Goal: Task Accomplishment & Management: Manage account settings

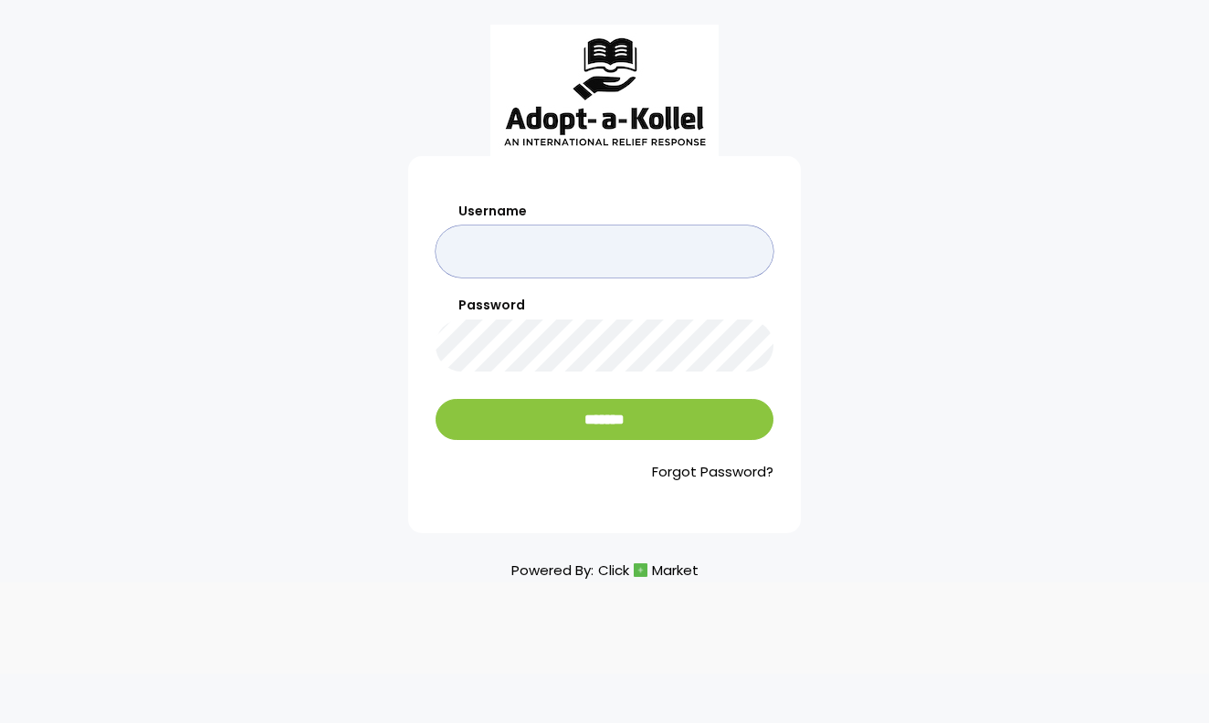
type input "******"
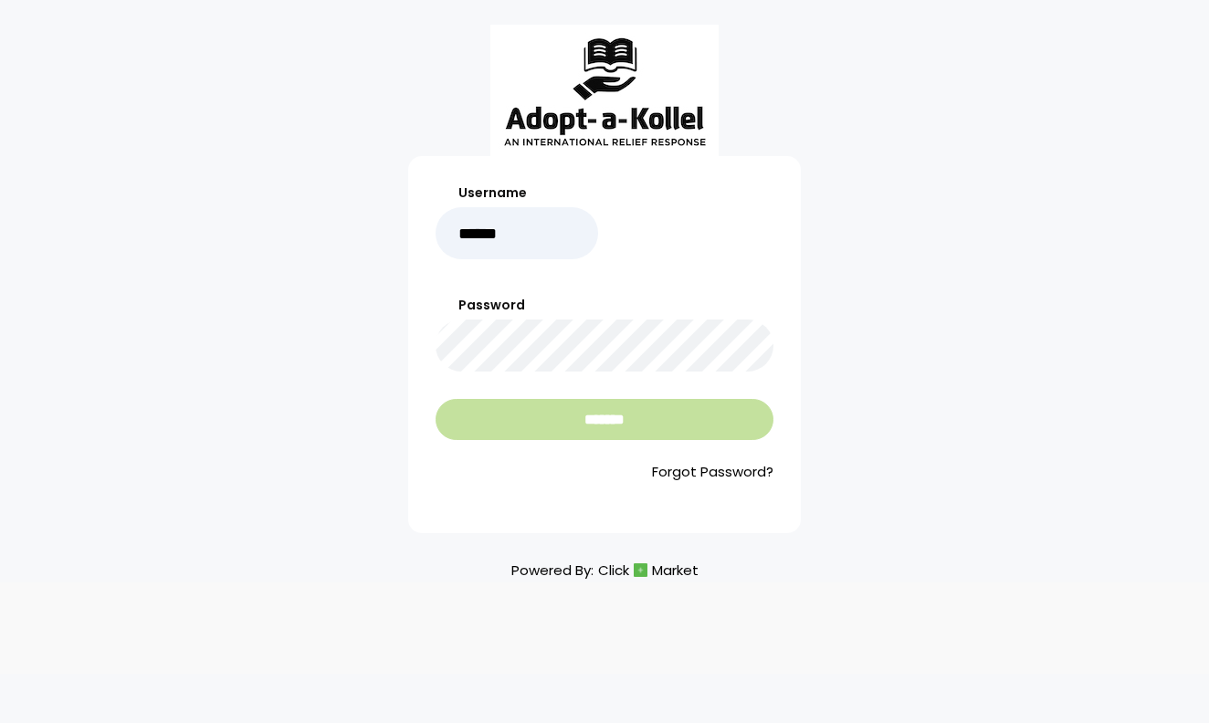
click at [644, 433] on input "*******" at bounding box center [605, 419] width 338 height 41
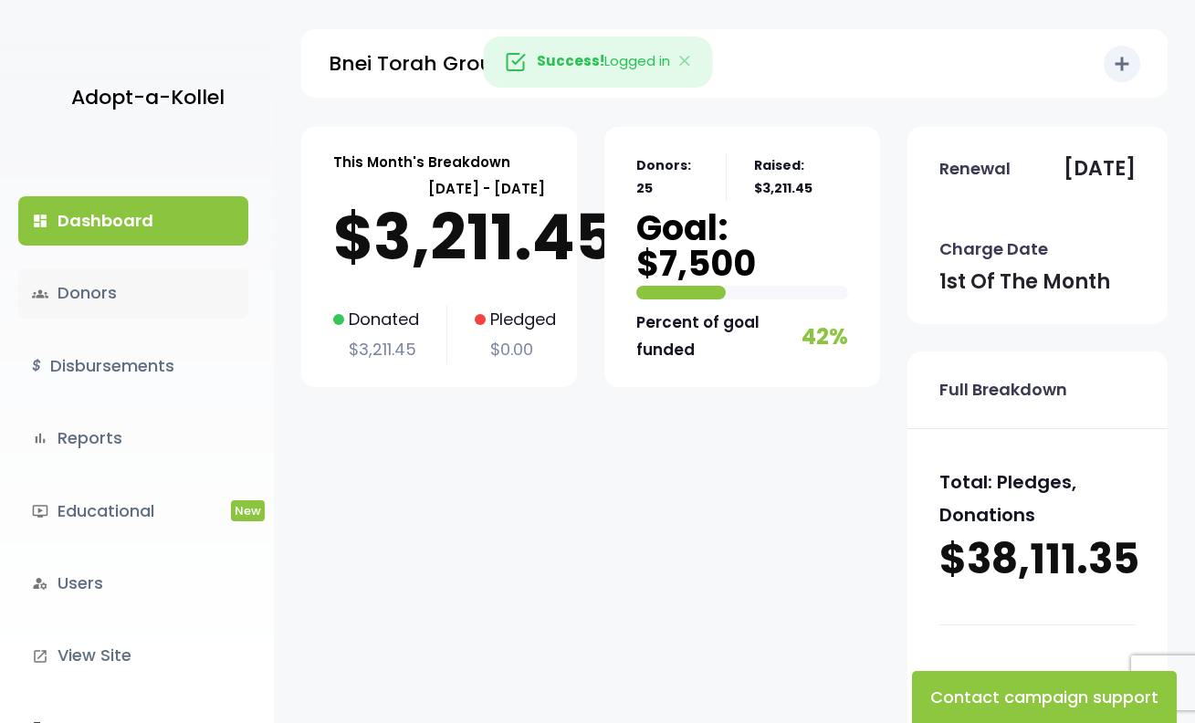
click at [141, 301] on link "groups Donors" at bounding box center [133, 292] width 230 height 49
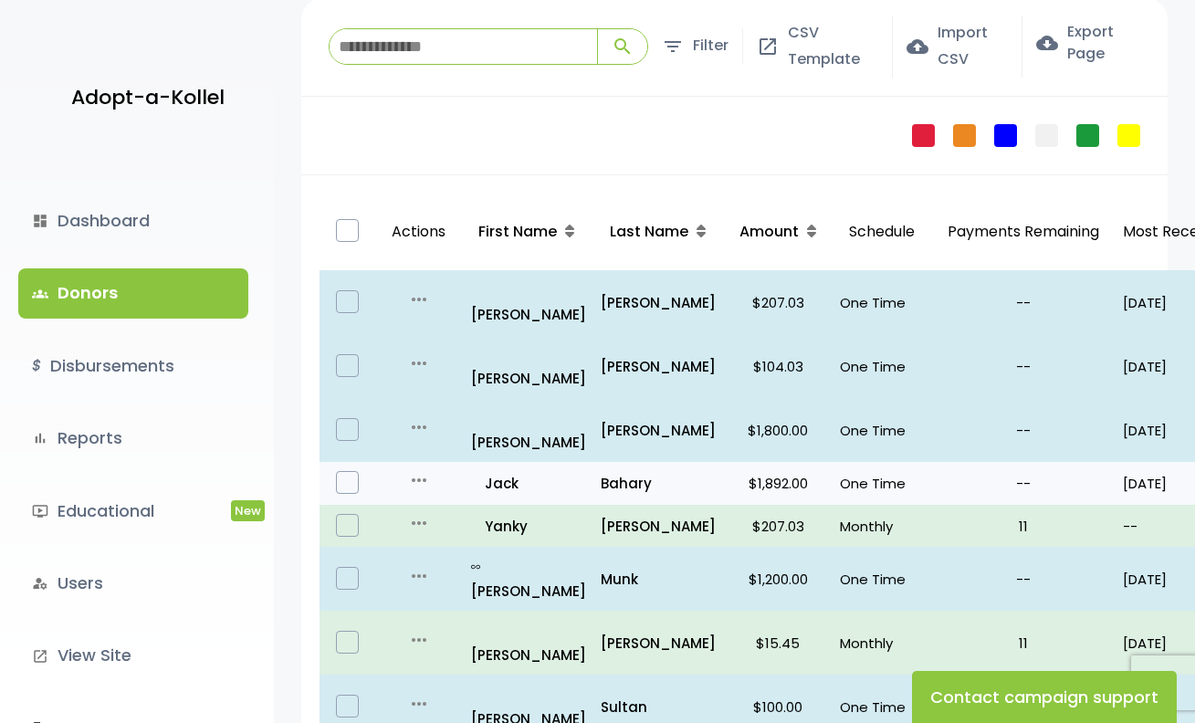
scroll to position [131, 0]
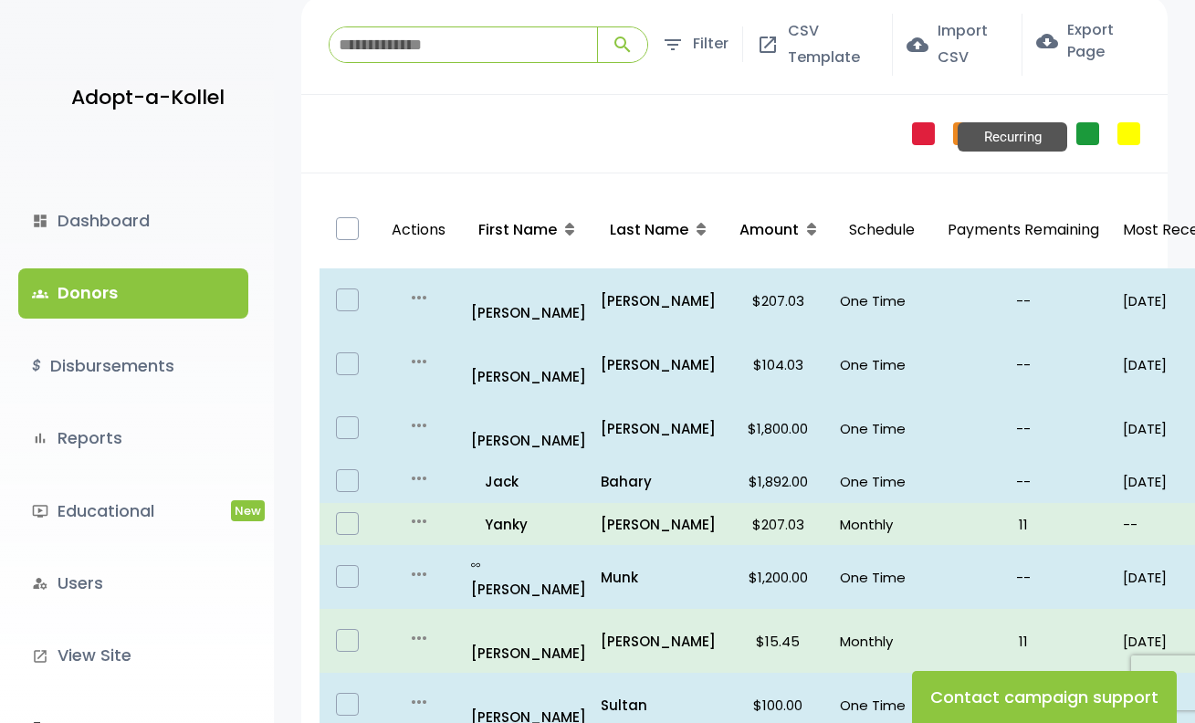
click at [1086, 134] on link "Recurring" at bounding box center [1088, 133] width 23 height 23
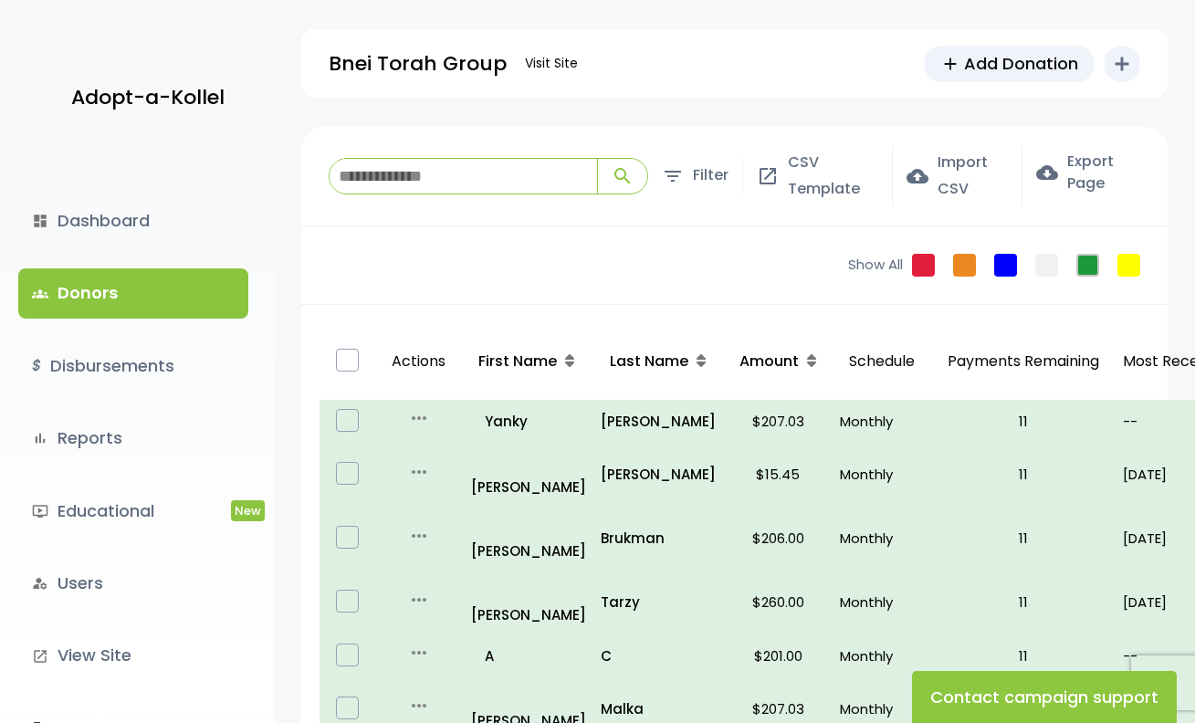
click at [990, 263] on div "Show All Failed Pledge One Time No Schedule Recurring Stopped Recurring" at bounding box center [999, 265] width 338 height 78
click at [998, 265] on link "One Time" at bounding box center [1005, 265] width 23 height 23
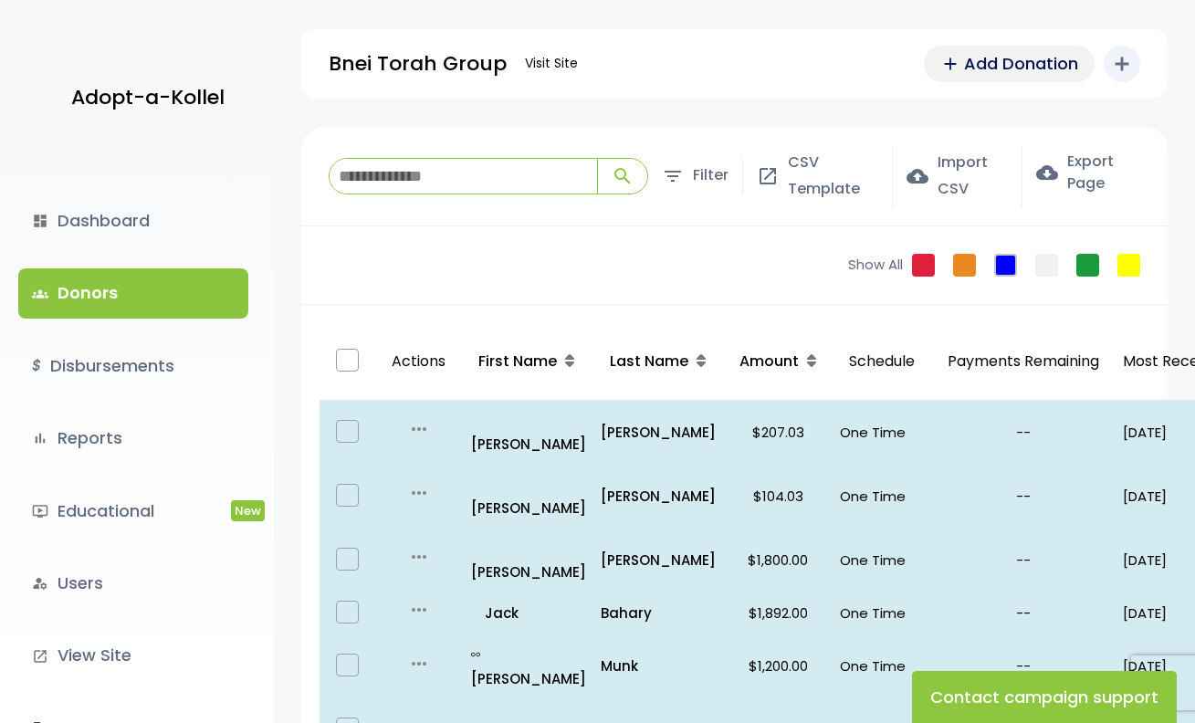
click at [1015, 69] on span "Add Donation" at bounding box center [1021, 63] width 114 height 25
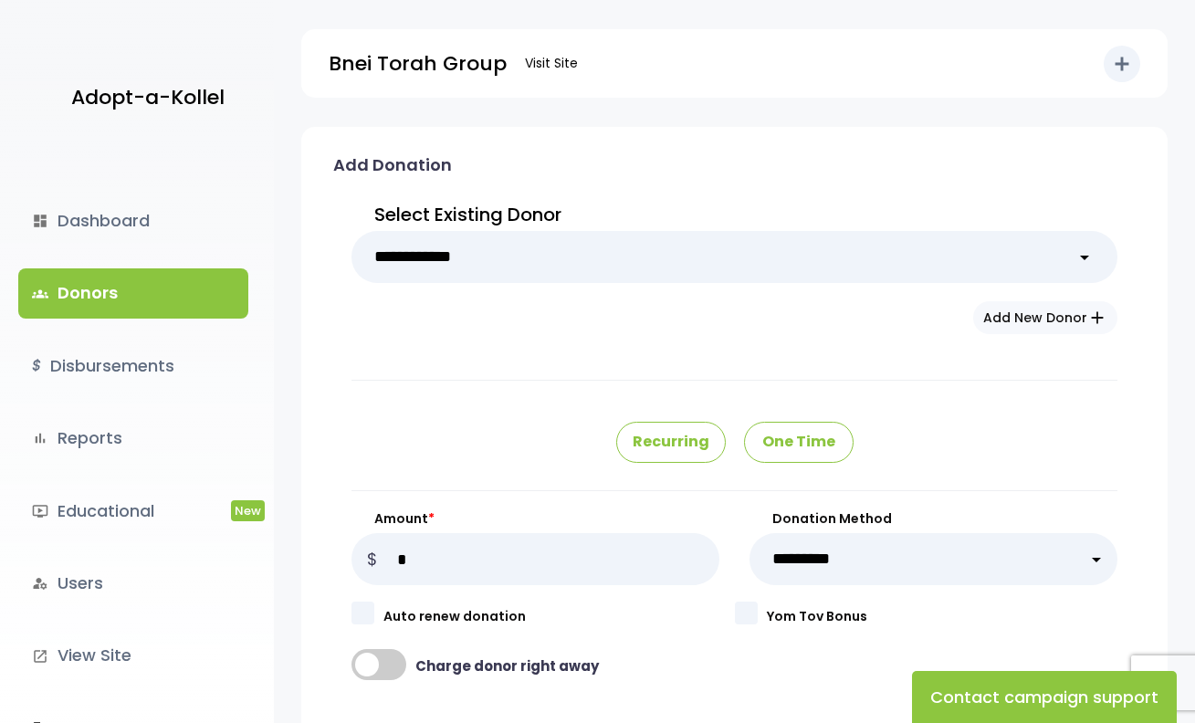
select select "****"
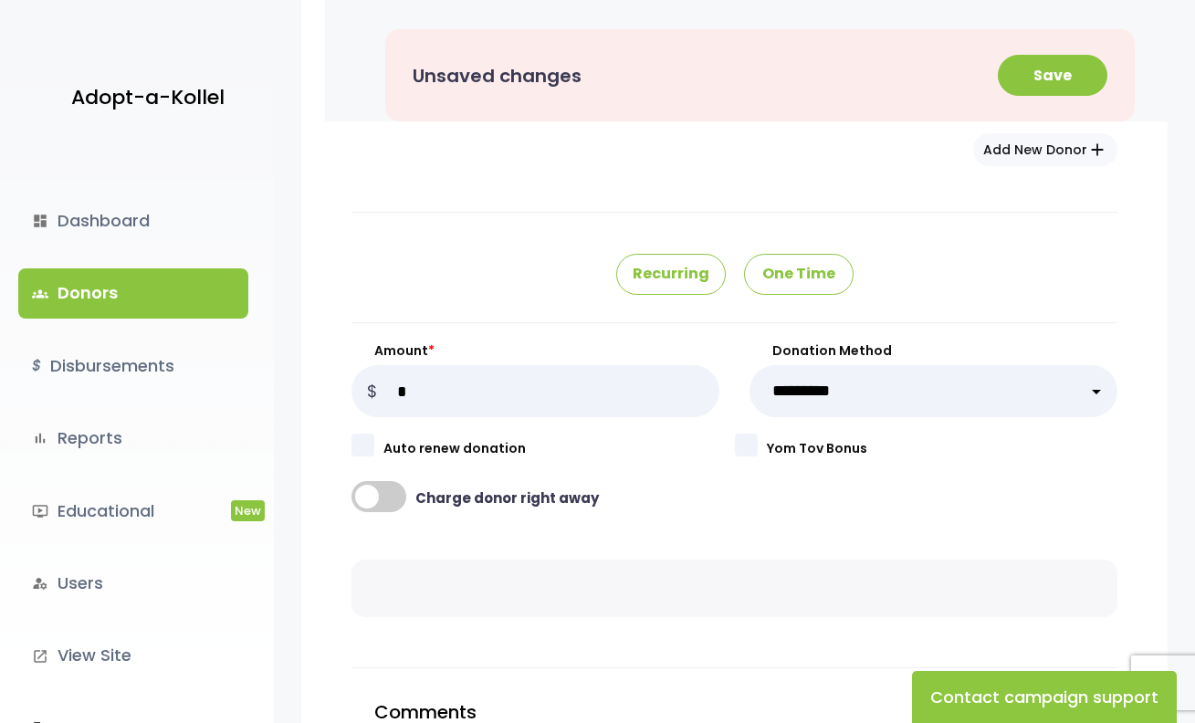
scroll to position [184, 0]
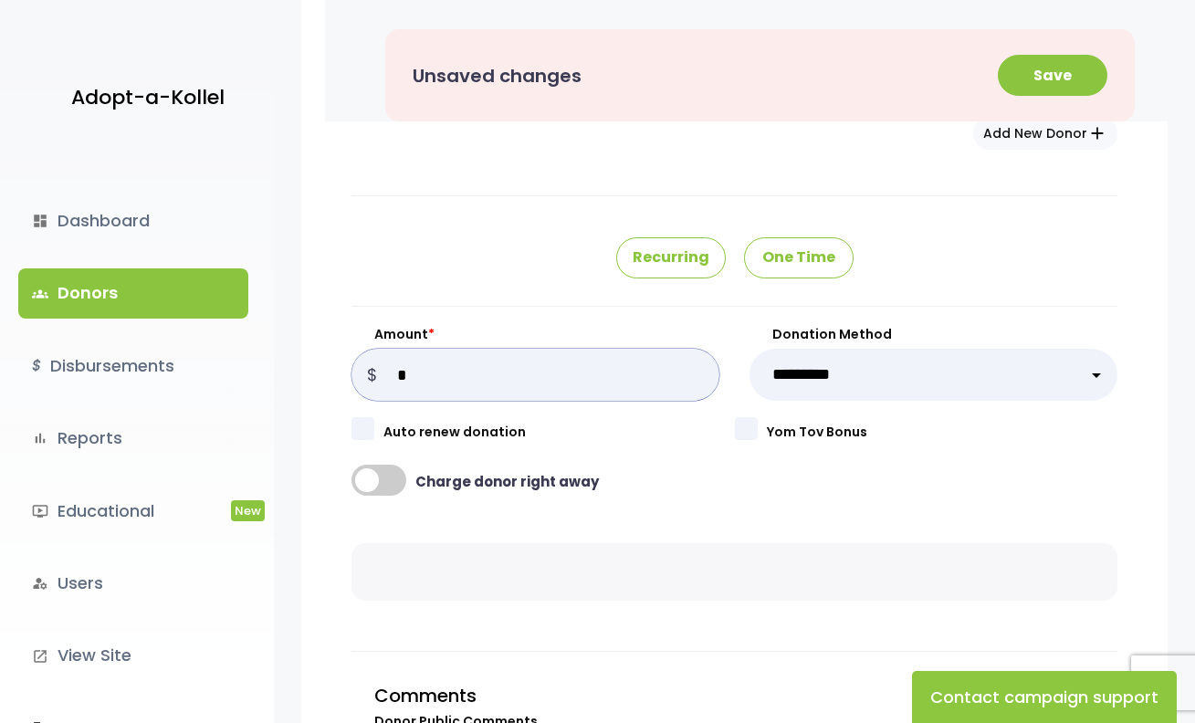
click at [559, 385] on input "Amount *" at bounding box center [536, 375] width 368 height 52
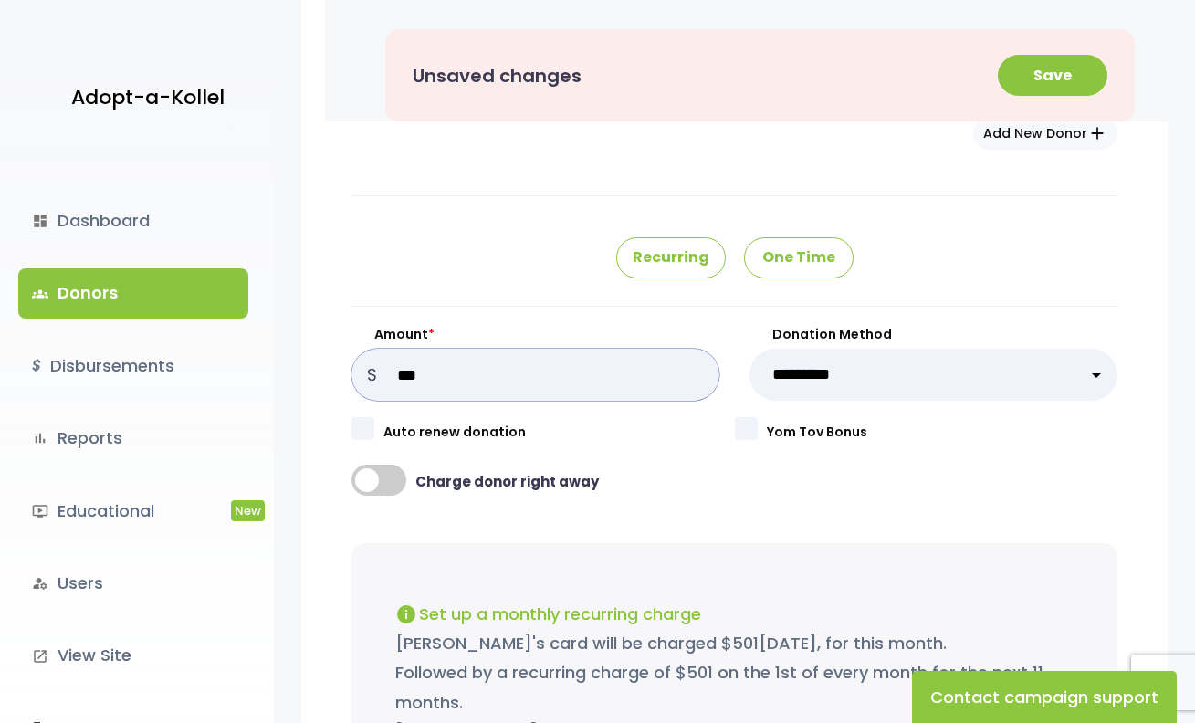
type input "***"
click at [397, 482] on span at bounding box center [379, 480] width 55 height 31
click at [387, 489] on span at bounding box center [379, 480] width 55 height 31
click at [391, 486] on span at bounding box center [379, 480] width 55 height 31
select select "***"
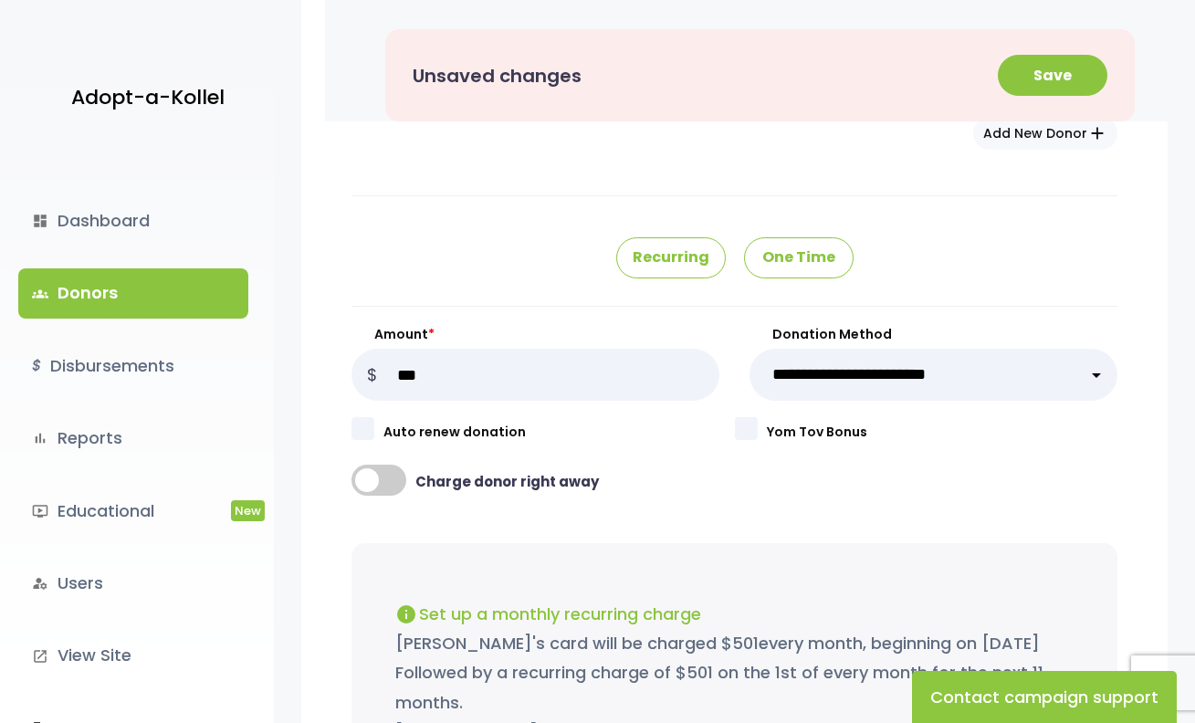
click at [852, 543] on div "info Set up a monthly recurring charge Donor's card will be charged $ 501 every…" at bounding box center [735, 672] width 766 height 258
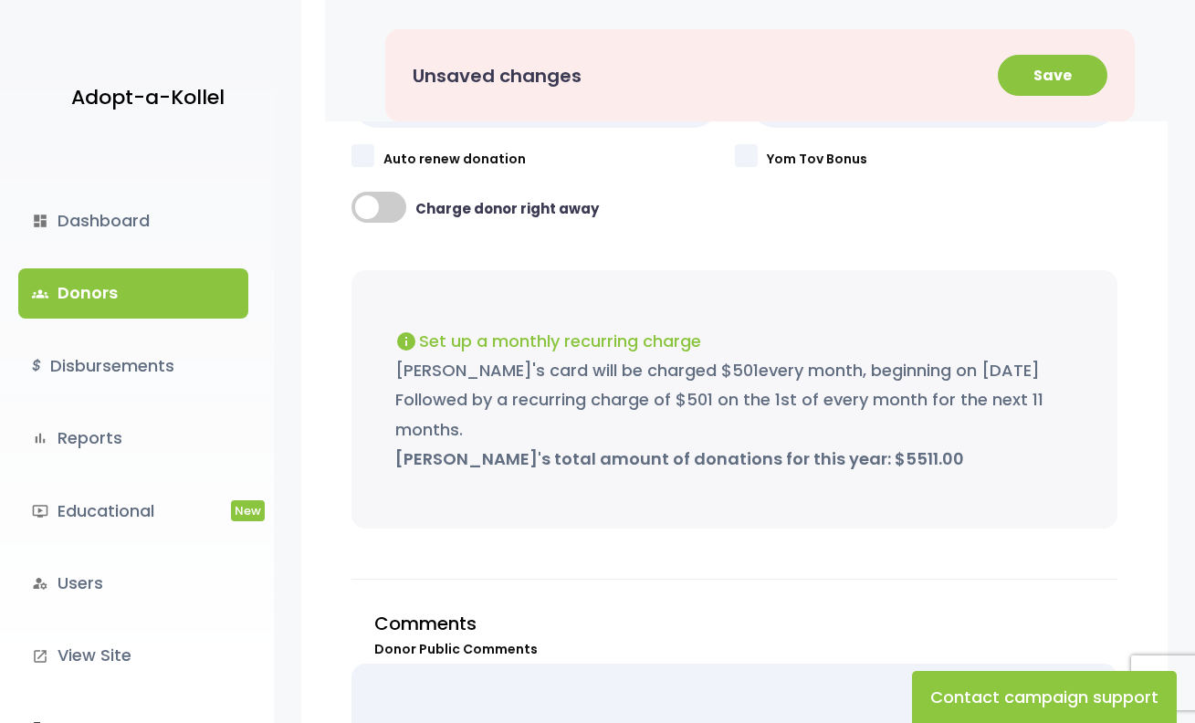
scroll to position [0, 0]
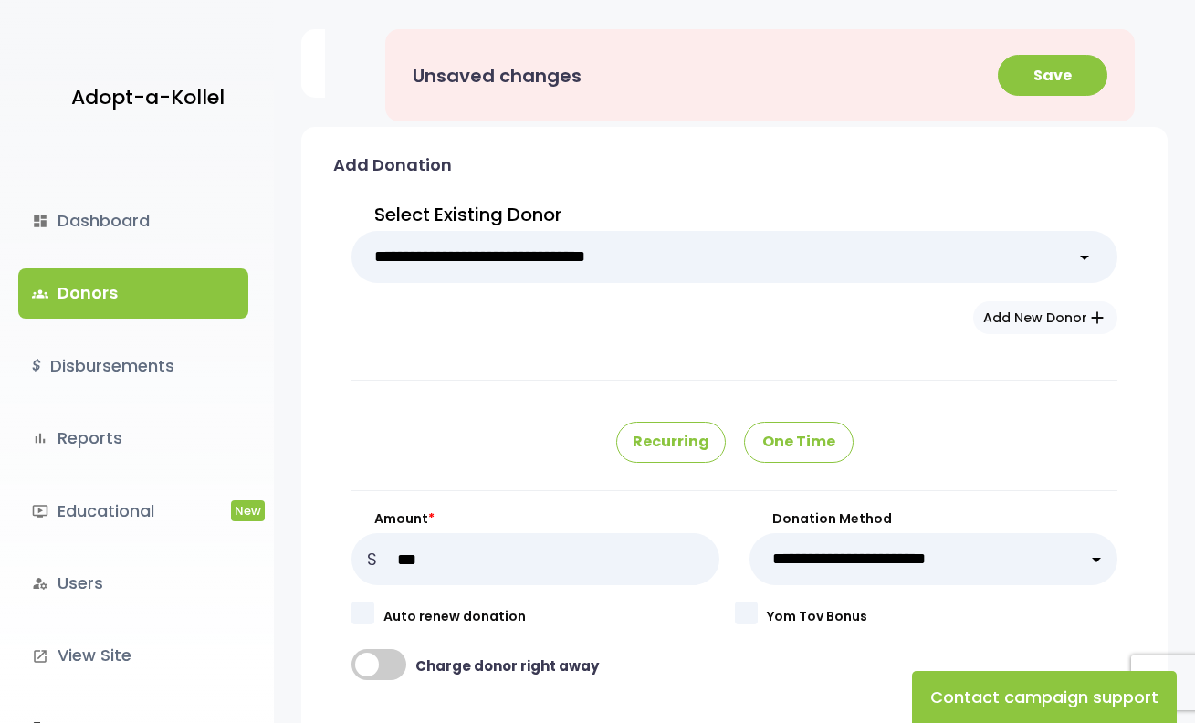
click at [814, 441] on p "One Time" at bounding box center [799, 442] width 110 height 41
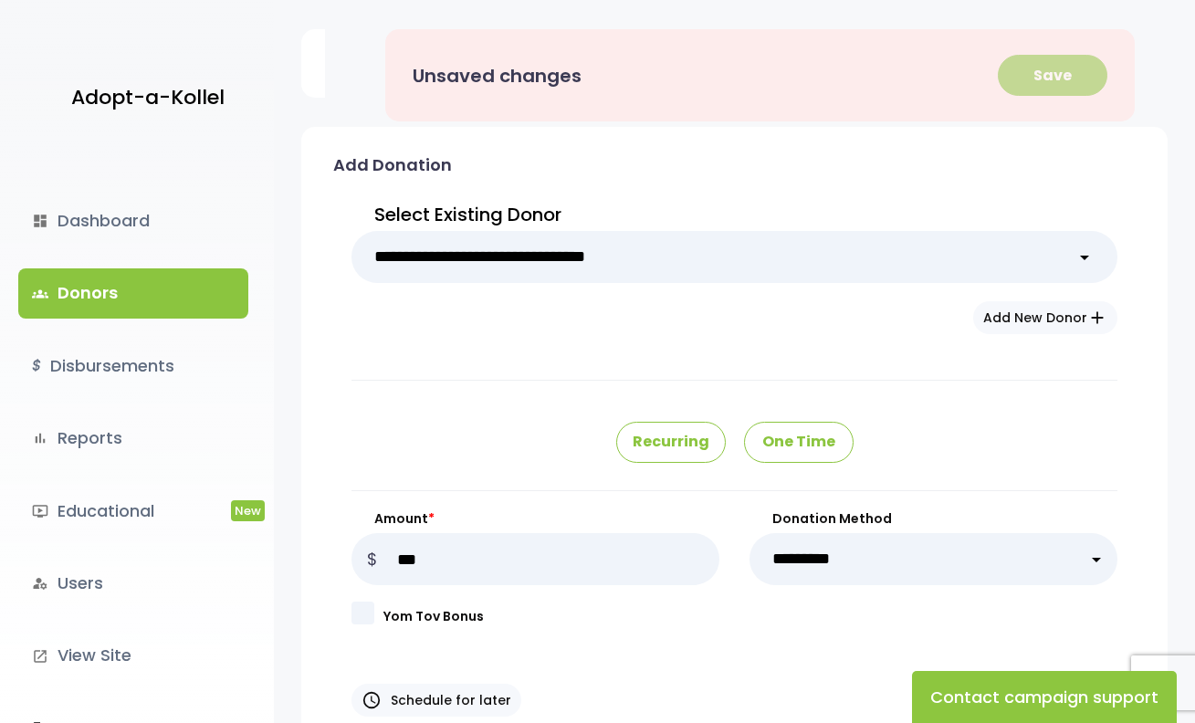
click at [1068, 58] on button "Save" at bounding box center [1053, 75] width 110 height 41
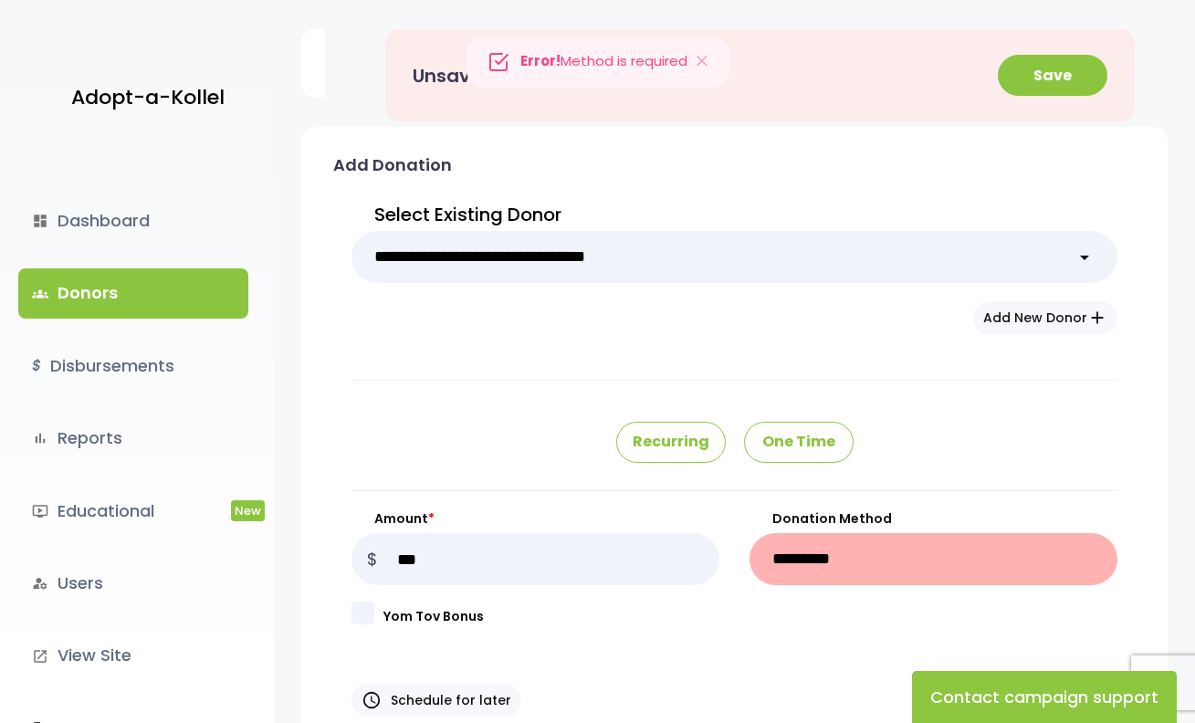
click at [857, 585] on div "**********" at bounding box center [735, 637] width 766 height 254
select select "***"
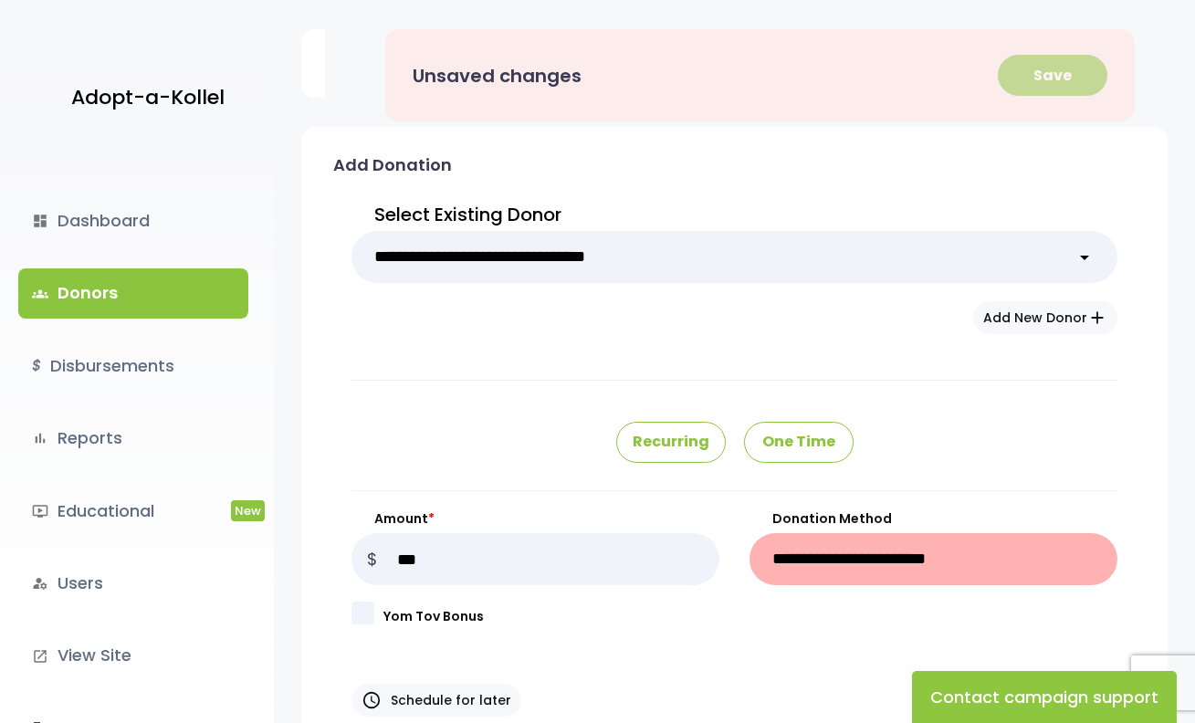
click at [1033, 65] on button "Save" at bounding box center [1053, 75] width 110 height 41
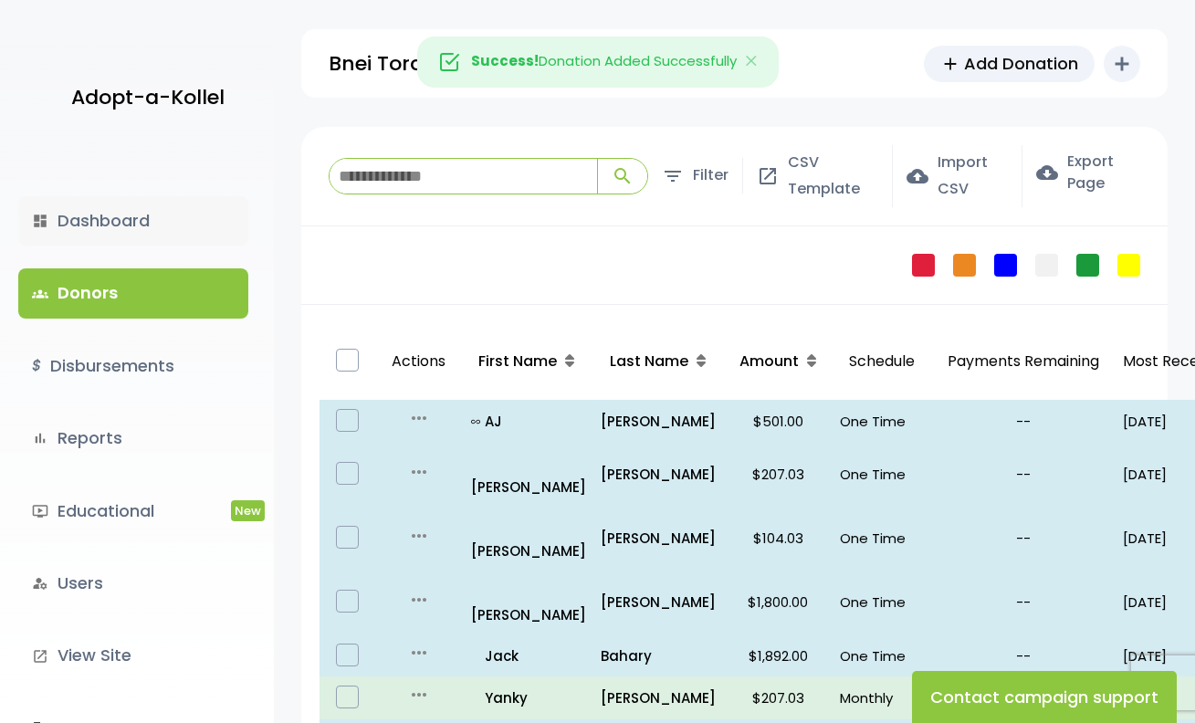
click at [153, 205] on link "dashboard Dashboard" at bounding box center [133, 220] width 230 height 49
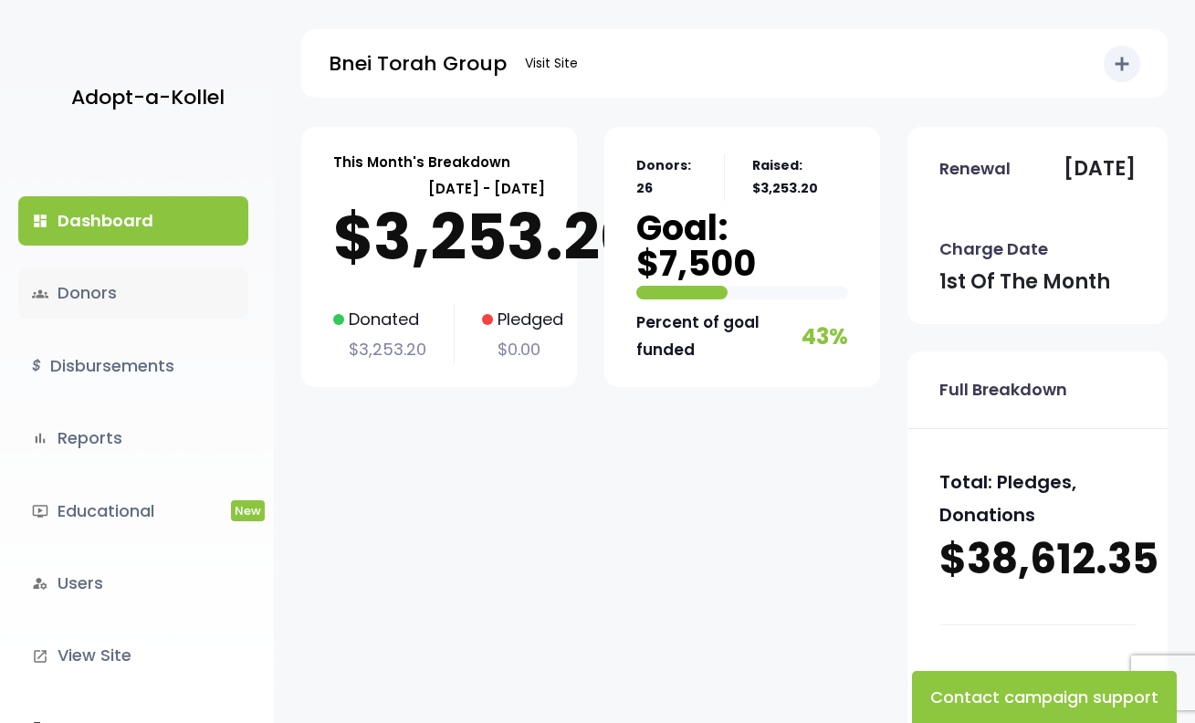
click at [126, 285] on link "groups Donors" at bounding box center [133, 292] width 230 height 49
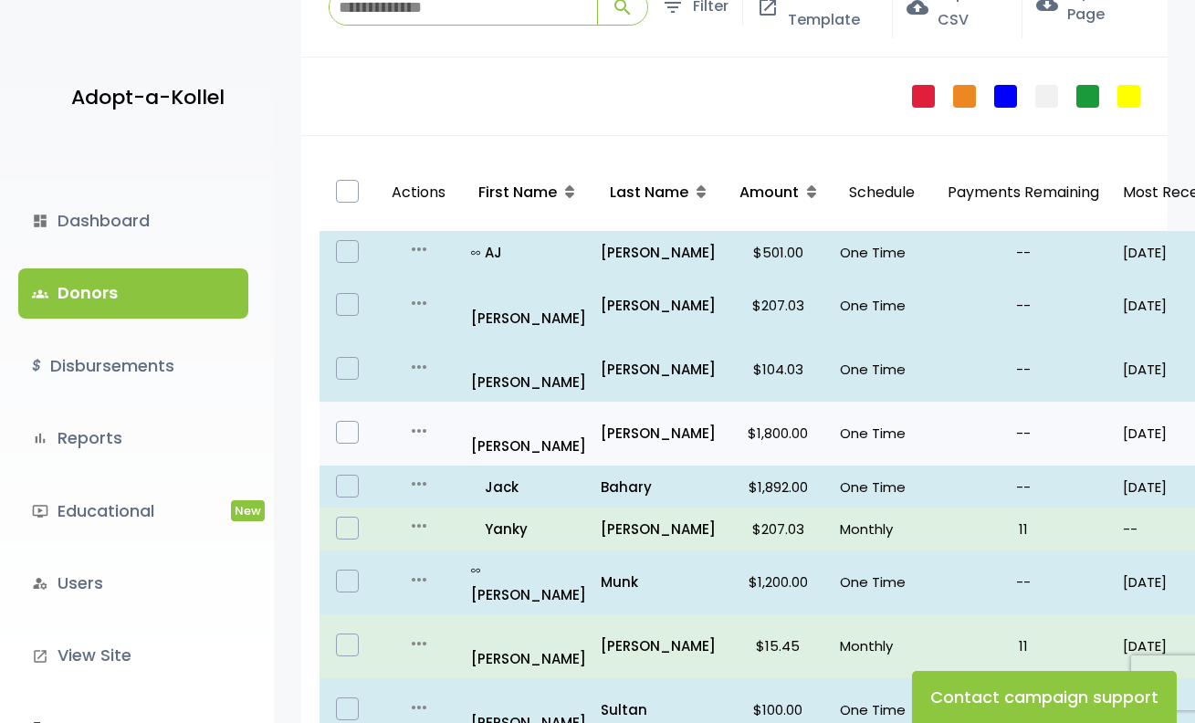
scroll to position [171, 0]
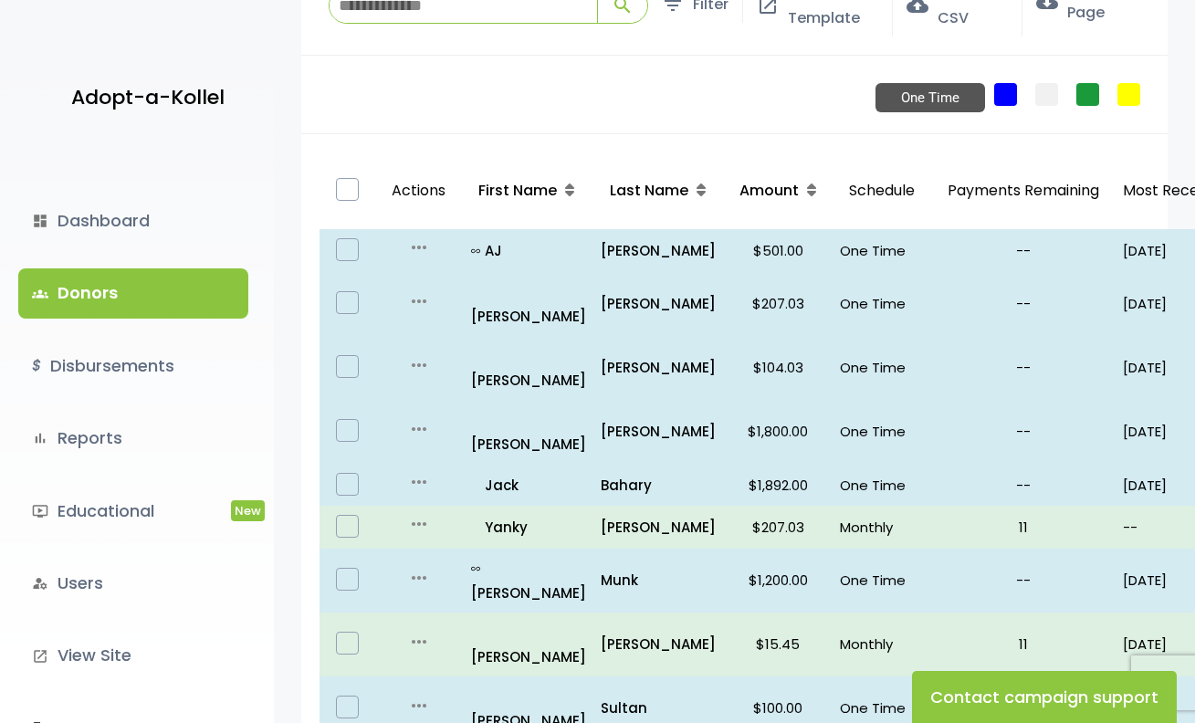
click at [1004, 89] on link "One Time" at bounding box center [1005, 94] width 23 height 23
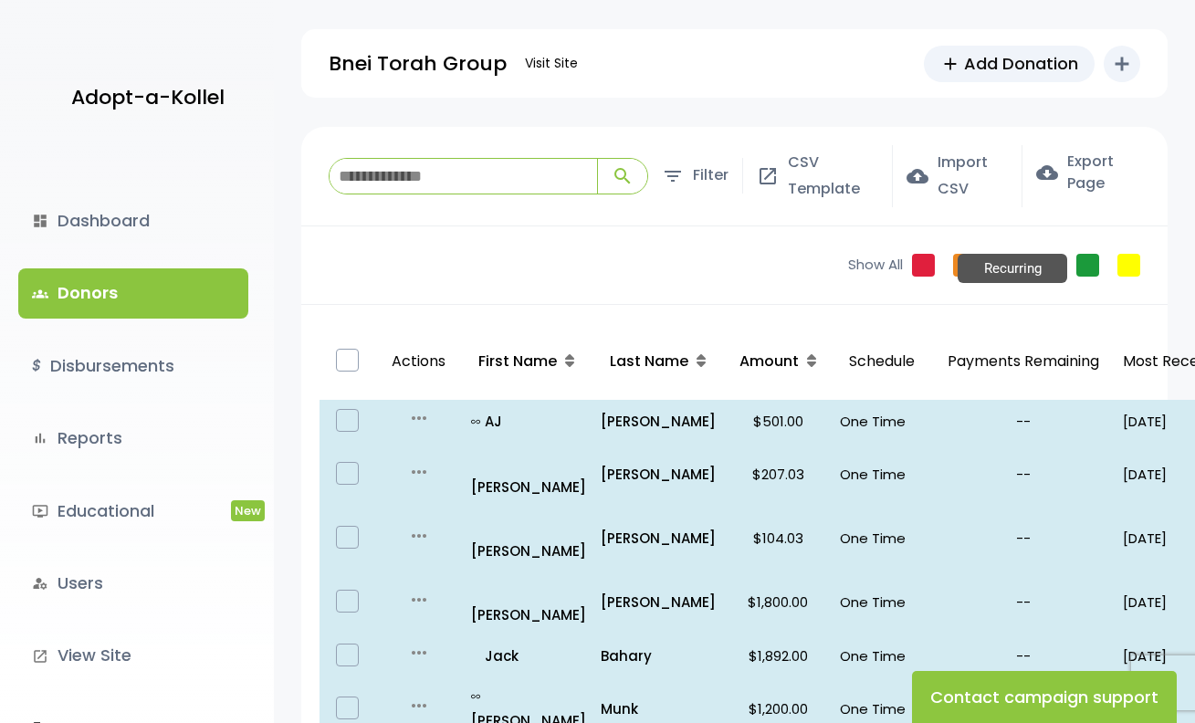
click at [1086, 268] on link "Recurring" at bounding box center [1088, 265] width 23 height 23
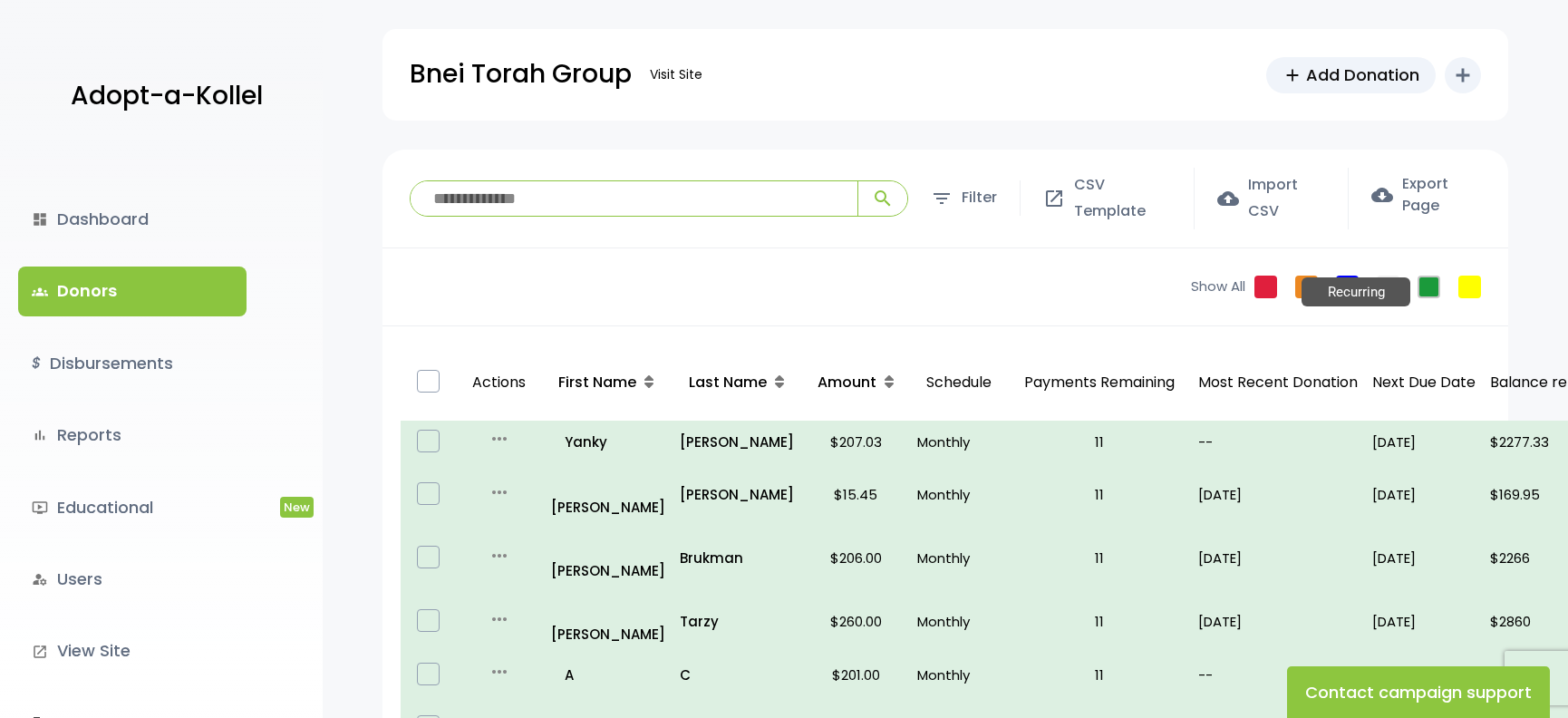
click at [1185, 285] on link "Recurring" at bounding box center [1428, 287] width 23 height 23
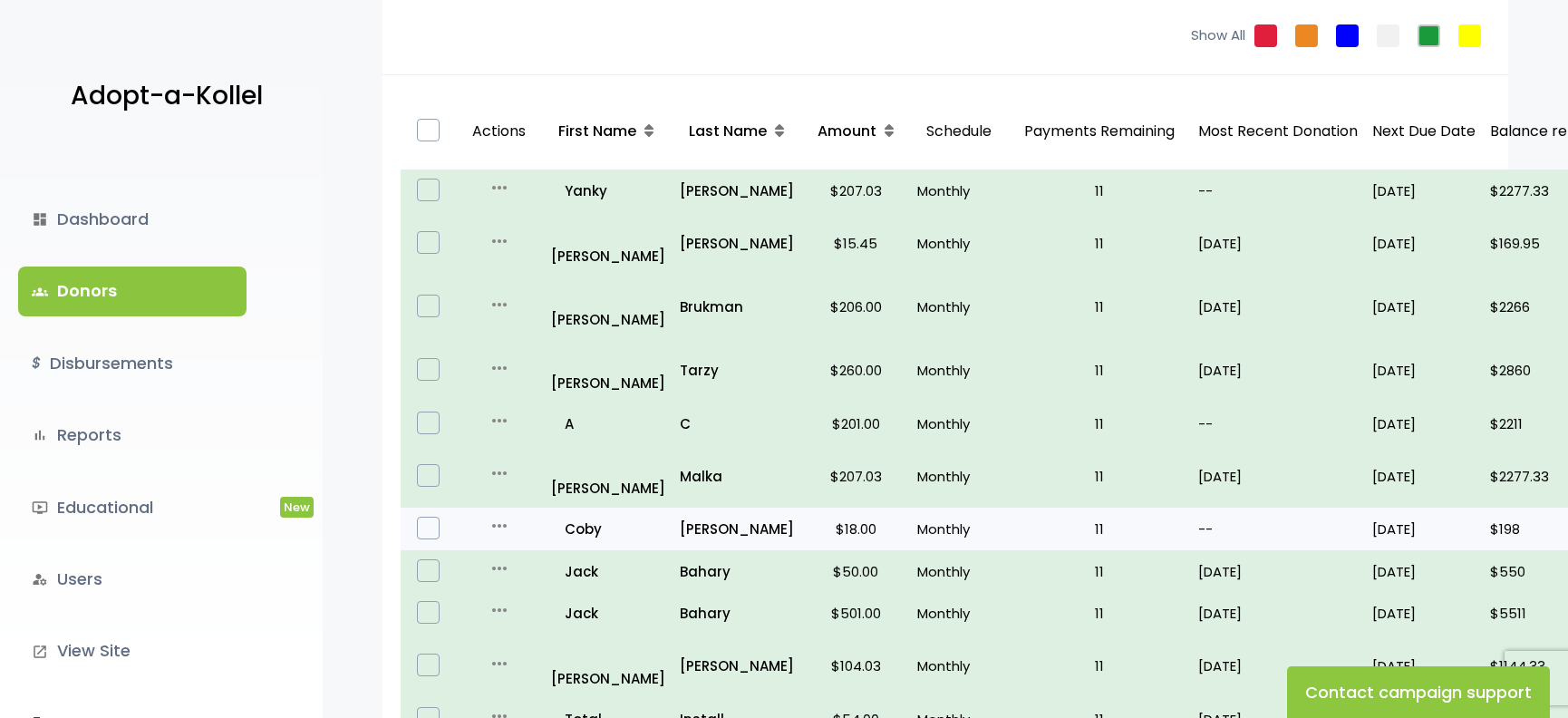
scroll to position [153, 0]
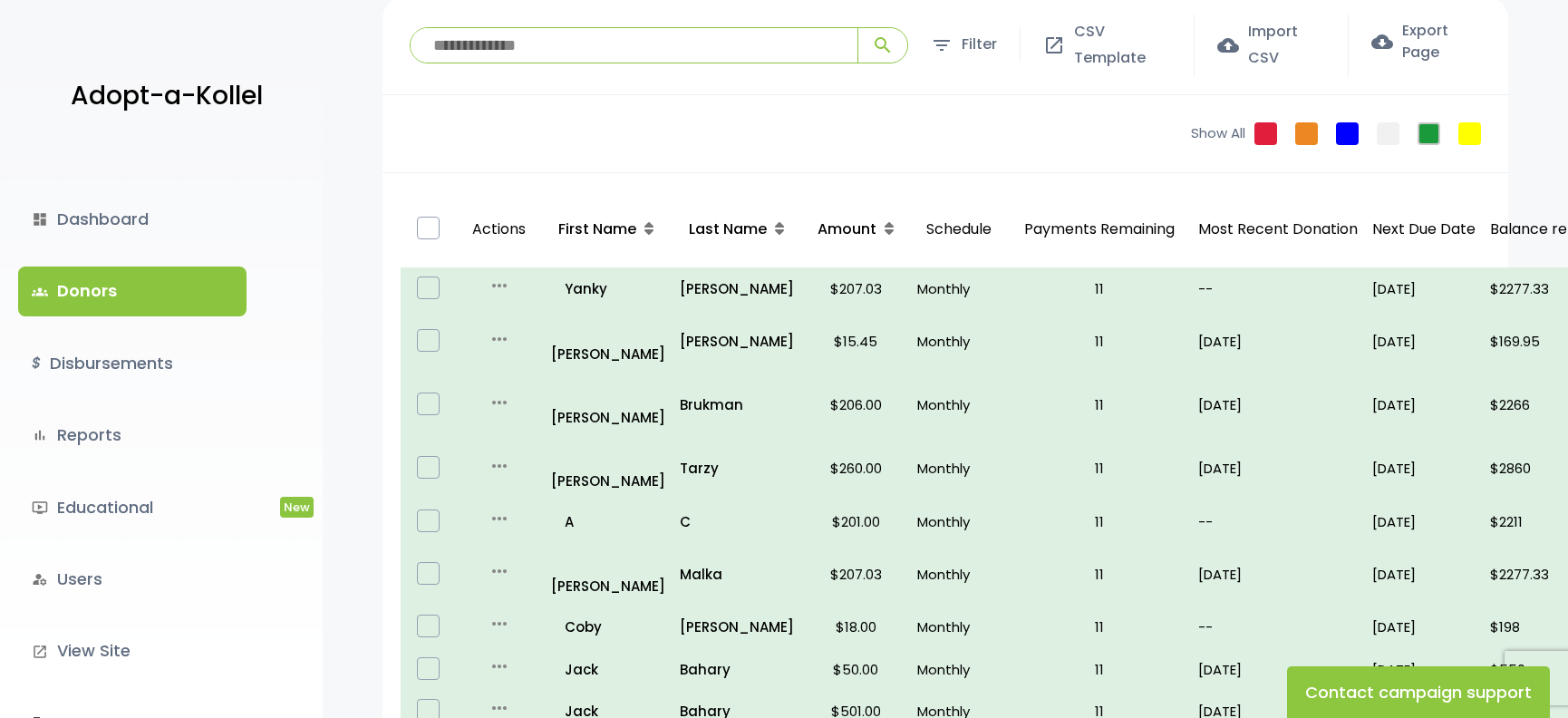
click at [1342, 144] on div "Show All Failed Pledge One Time No Schedule Recurring Stopped Recurring" at bounding box center [1341, 134] width 335 height 77
click at [1344, 140] on link "One Time" at bounding box center [1347, 133] width 23 height 23
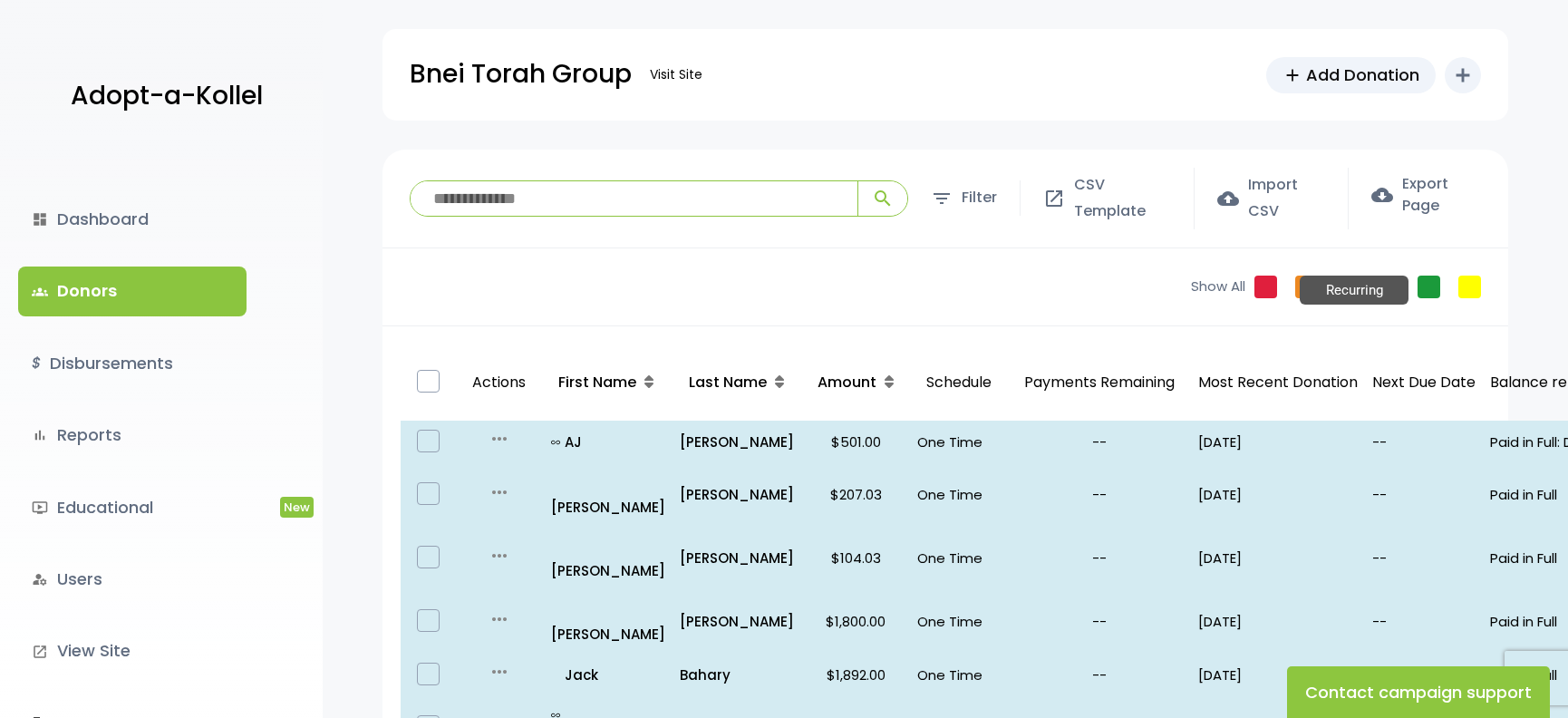
click at [1436, 281] on link "Recurring" at bounding box center [1428, 287] width 23 height 23
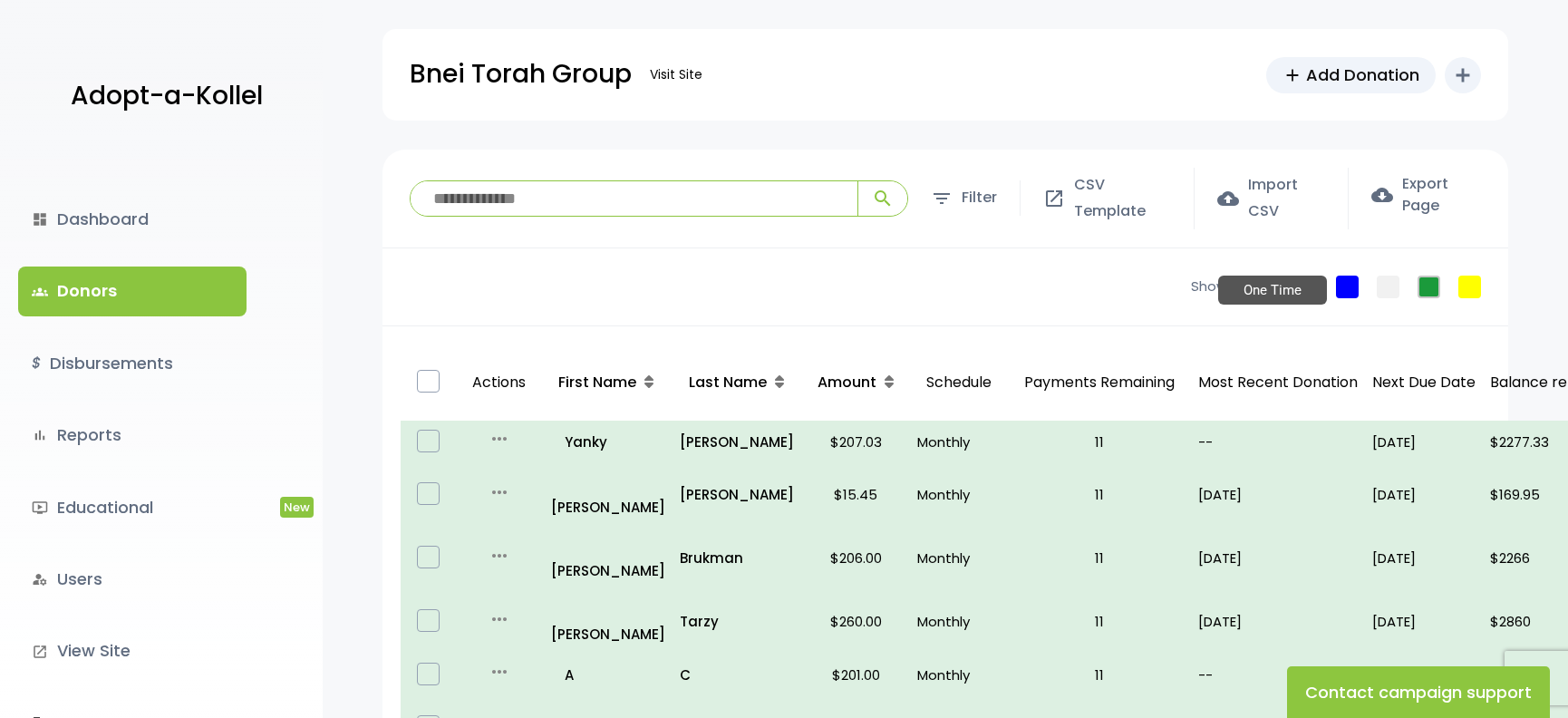
click at [1349, 282] on link "One Time" at bounding box center [1347, 287] width 23 height 23
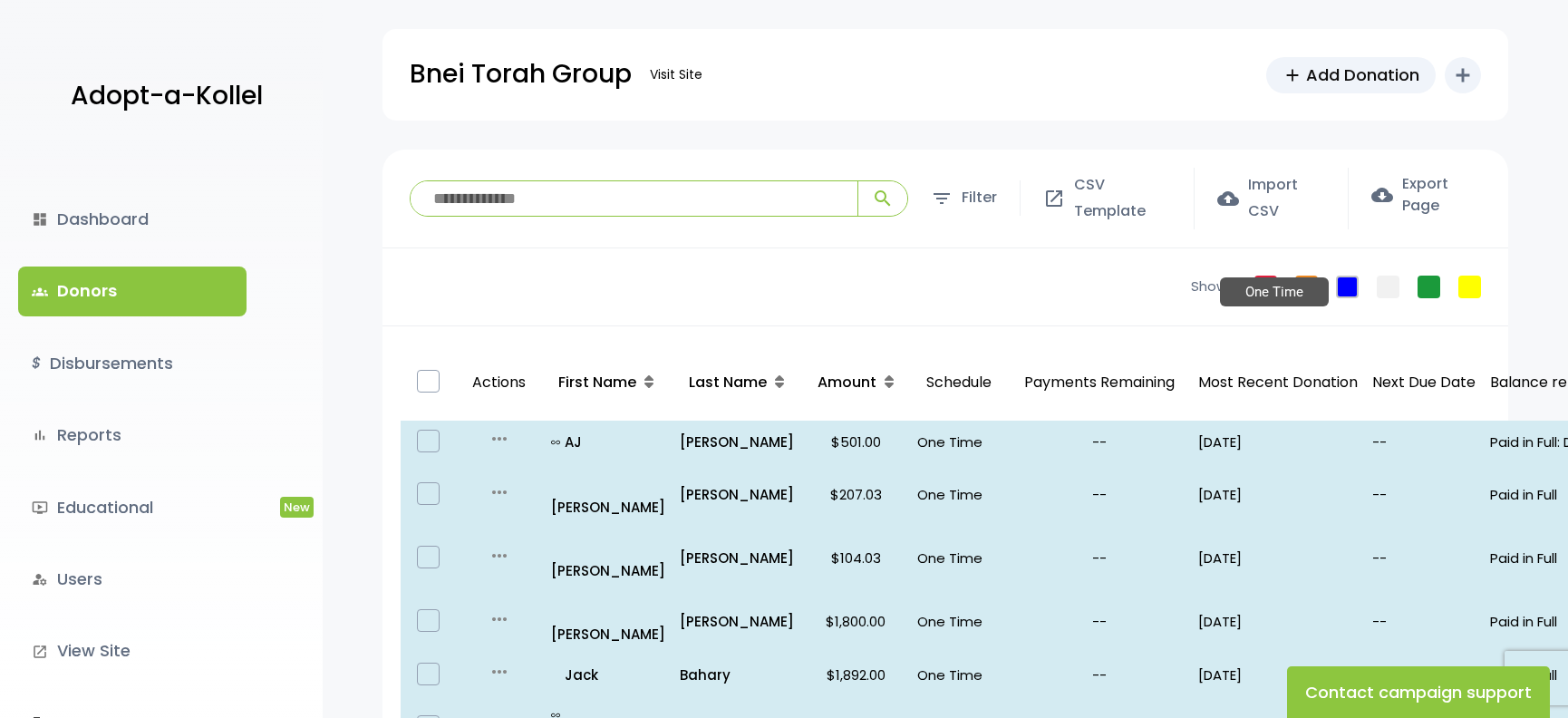
click at [1347, 286] on link "One Time" at bounding box center [1347, 287] width 23 height 23
click at [1426, 284] on link "Recurring" at bounding box center [1428, 287] width 23 height 23
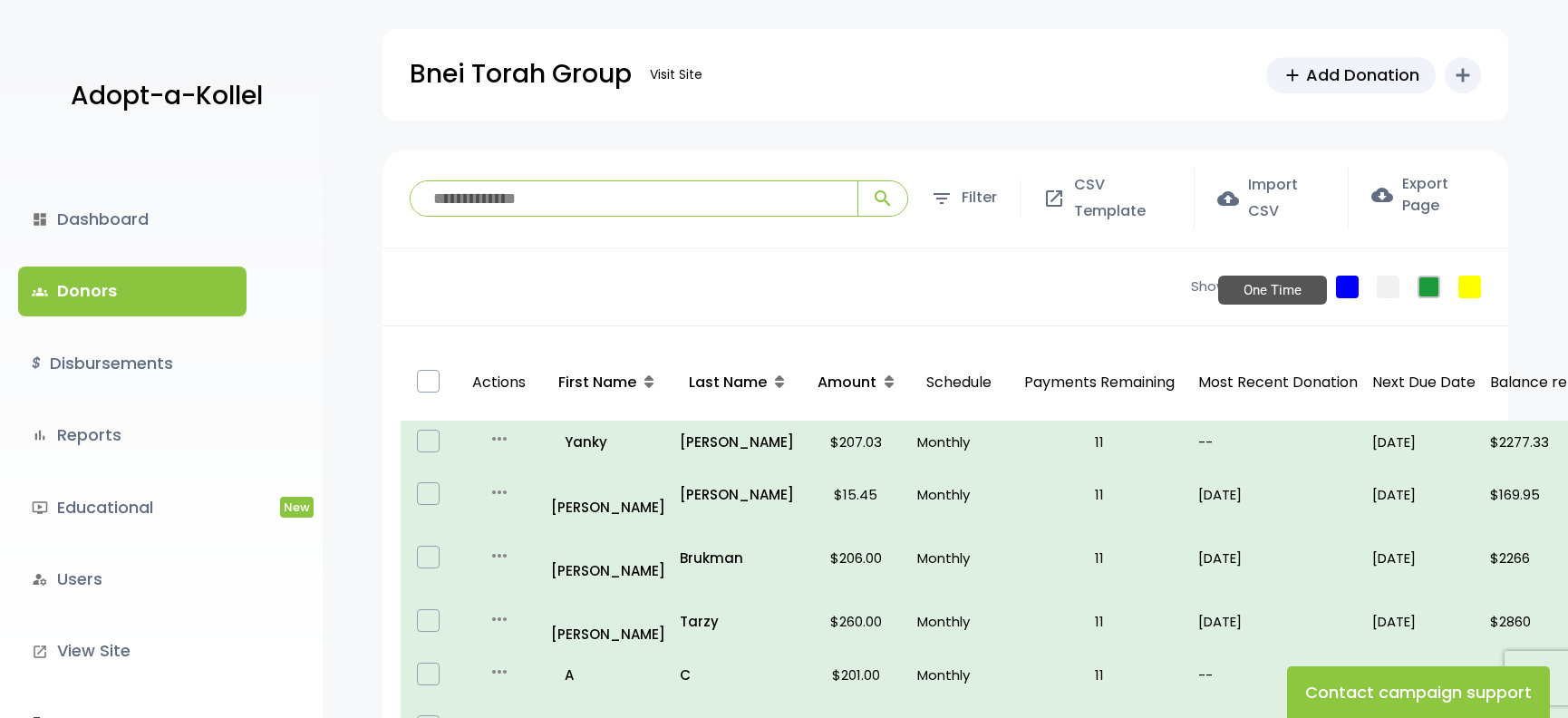
click at [1347, 287] on link "One Time" at bounding box center [1347, 287] width 23 height 23
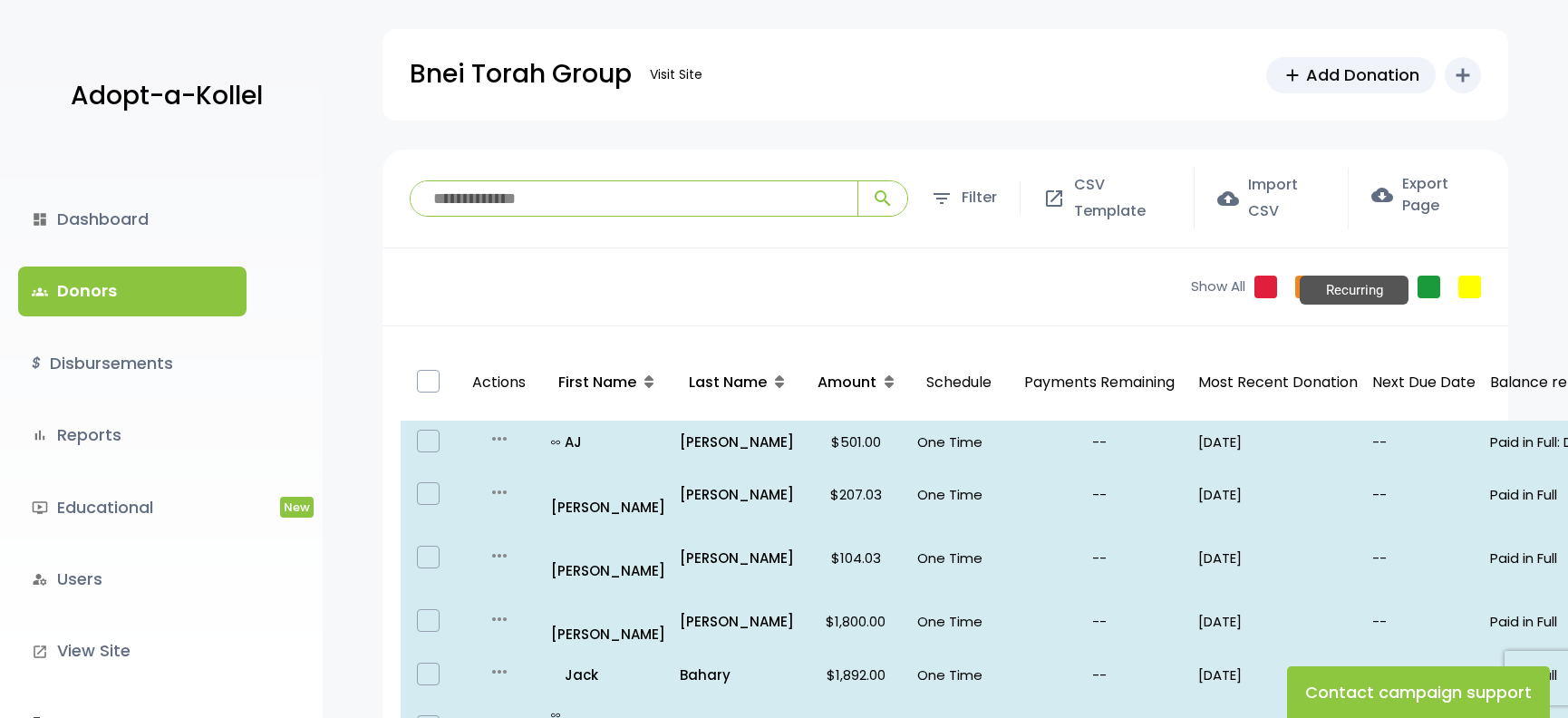
click at [1427, 280] on link "Recurring" at bounding box center [1428, 287] width 23 height 23
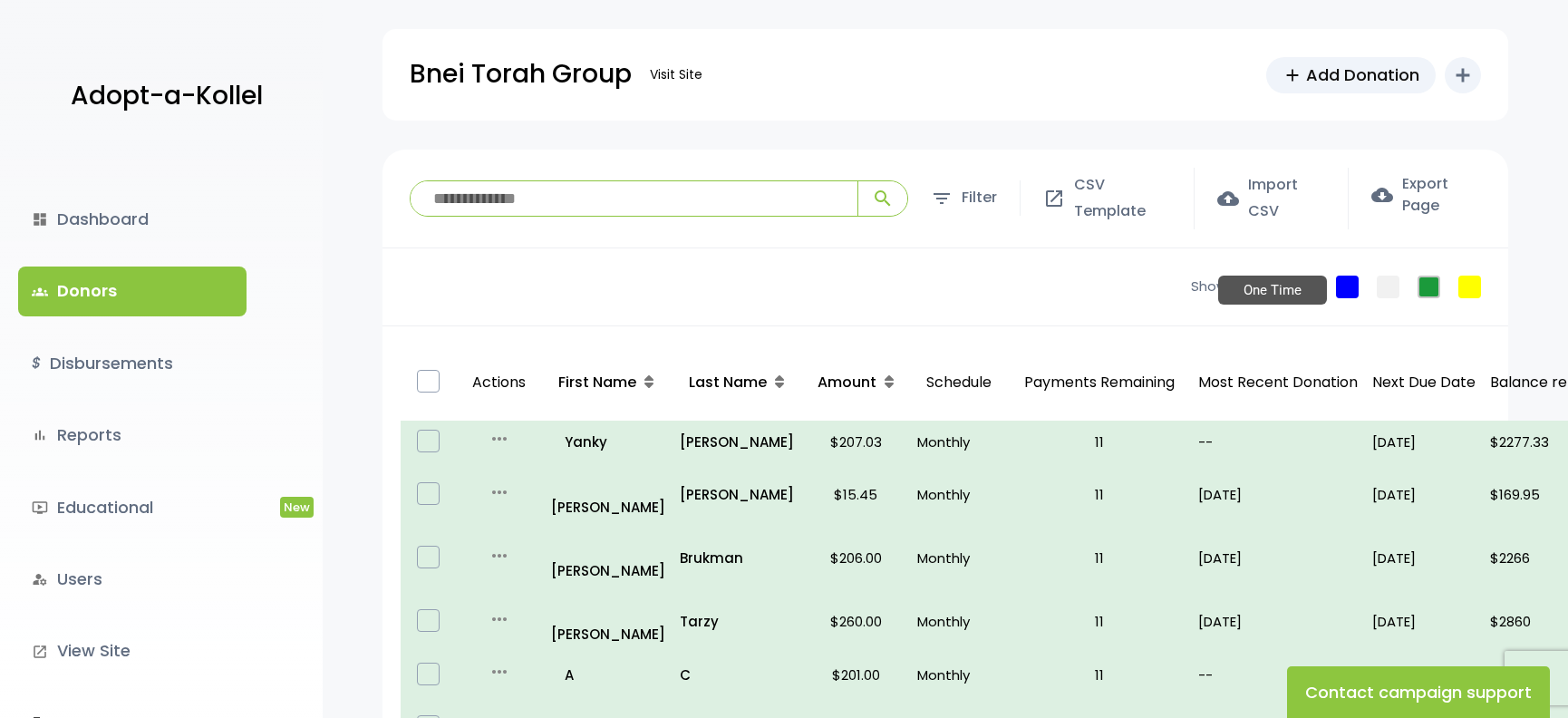
click at [1341, 284] on link "One Time" at bounding box center [1347, 287] width 23 height 23
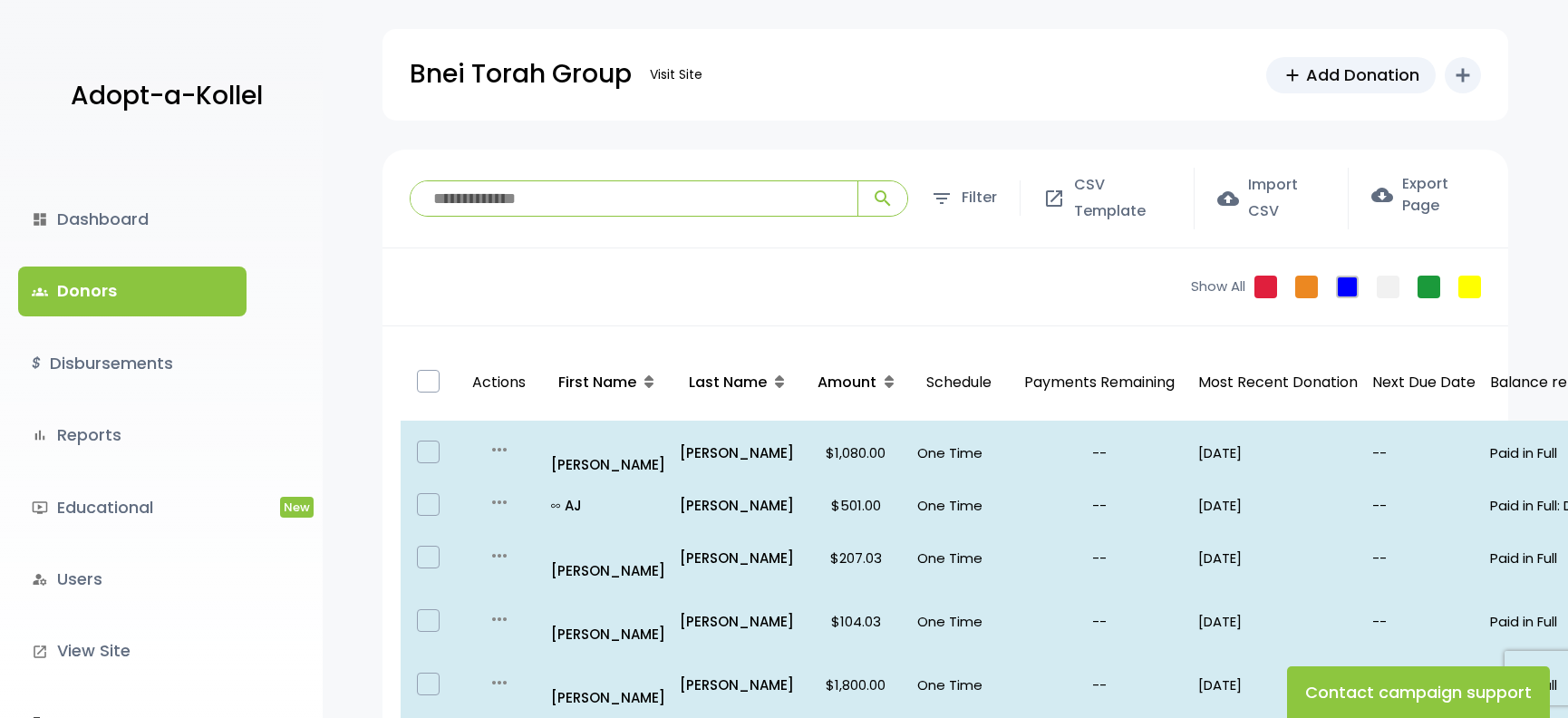
scroll to position [8, 0]
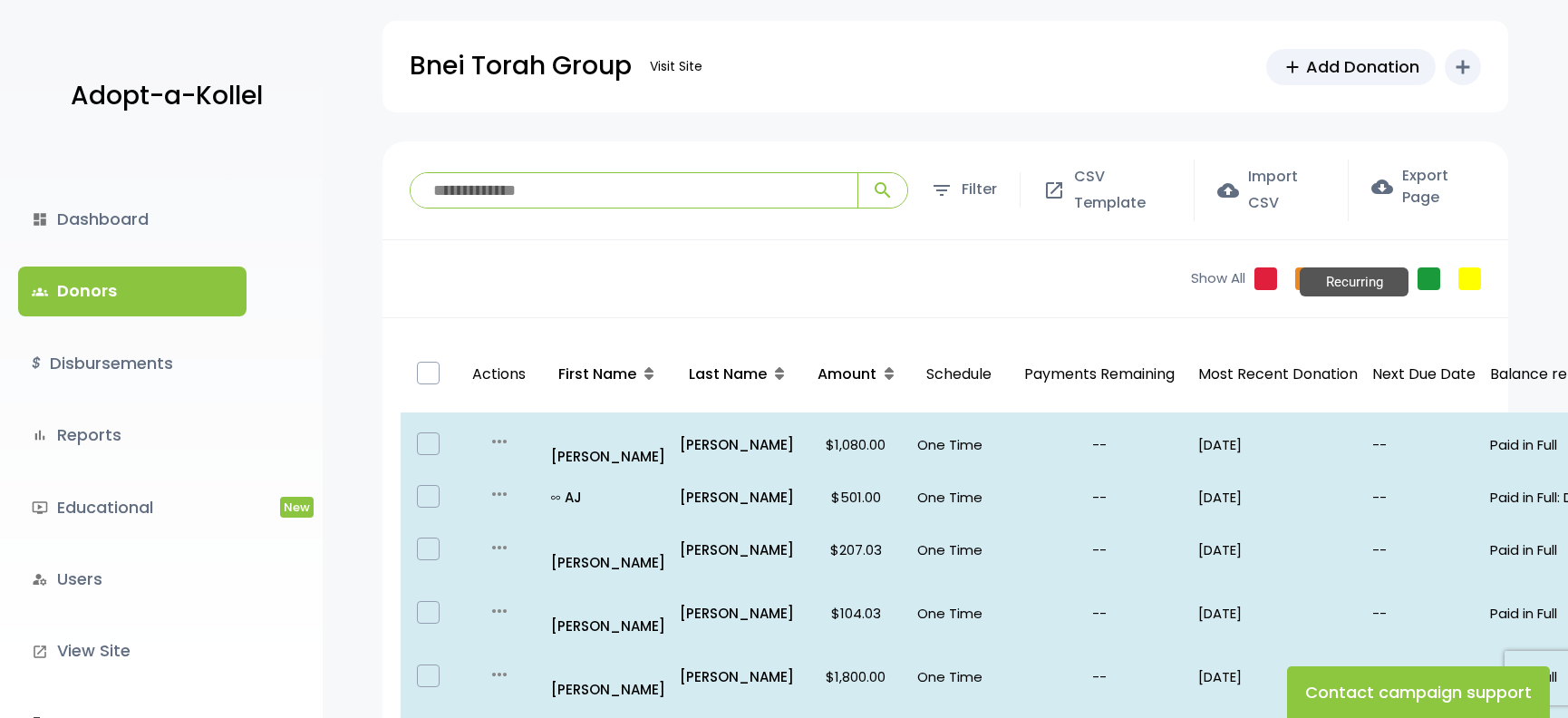
click at [1435, 281] on link "Recurring" at bounding box center [1428, 278] width 23 height 23
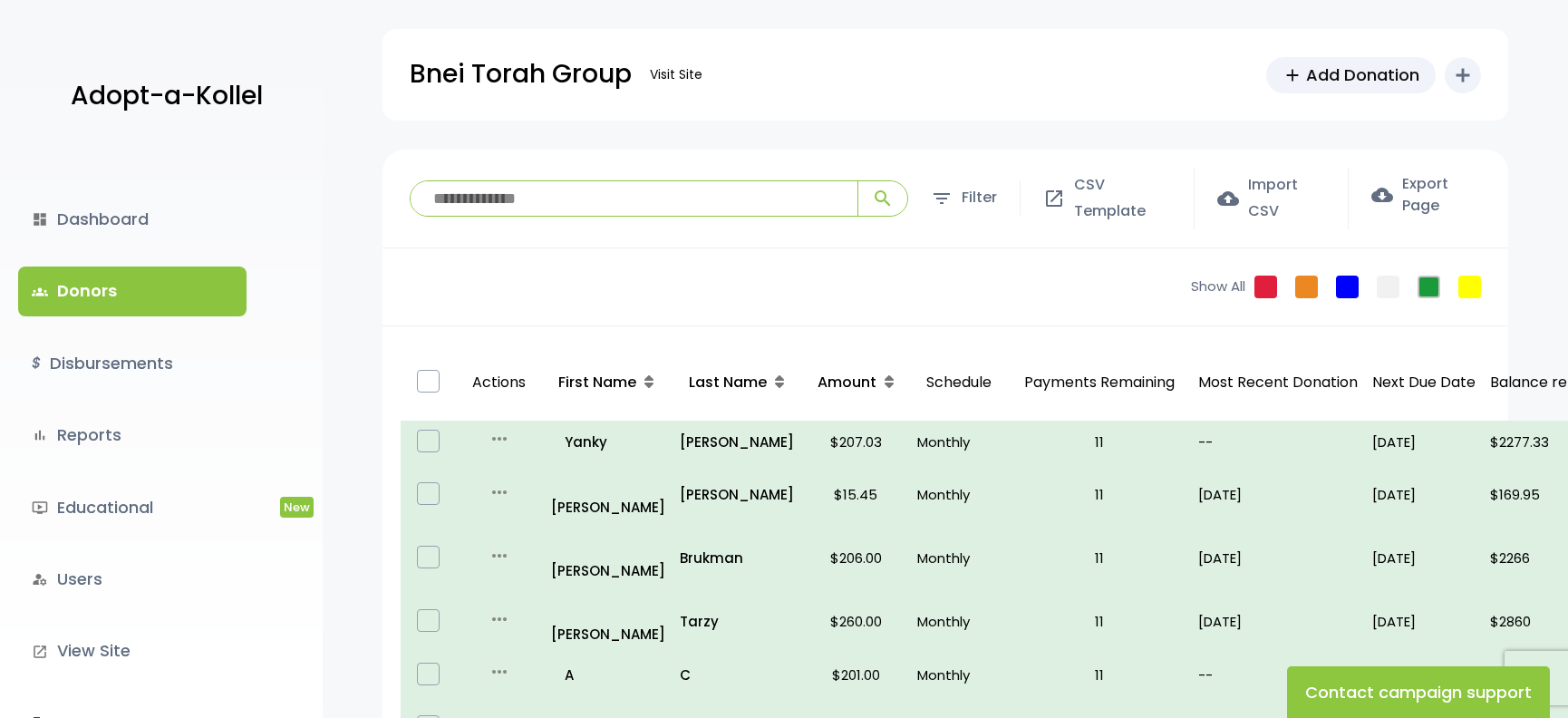
click at [1335, 286] on div "Show All Failed Pledge One Time No Schedule Recurring Stopped Recurring" at bounding box center [1341, 287] width 335 height 77
click at [1347, 289] on link "One Time" at bounding box center [1347, 287] width 23 height 23
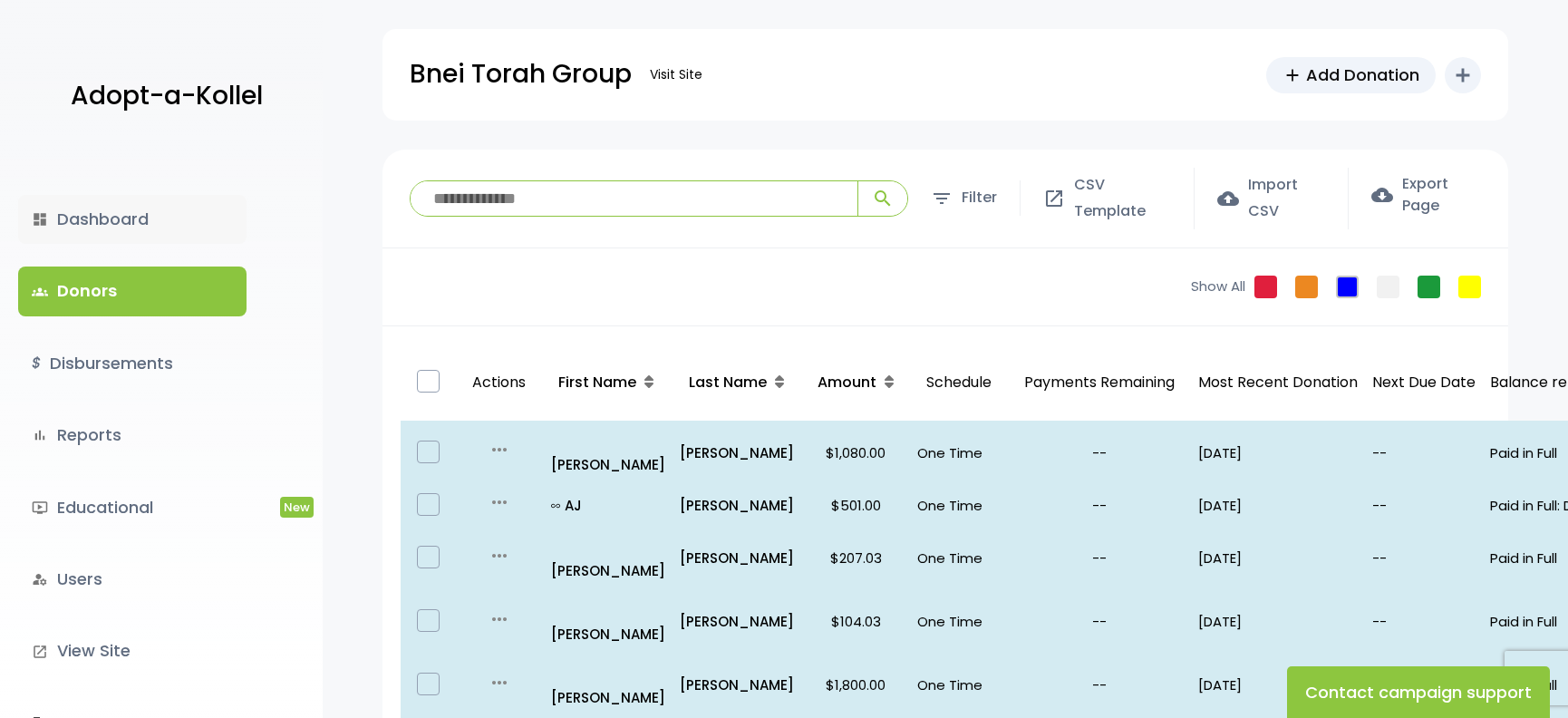
click at [218, 207] on link "dashboard Dashboard" at bounding box center [132, 218] width 228 height 49
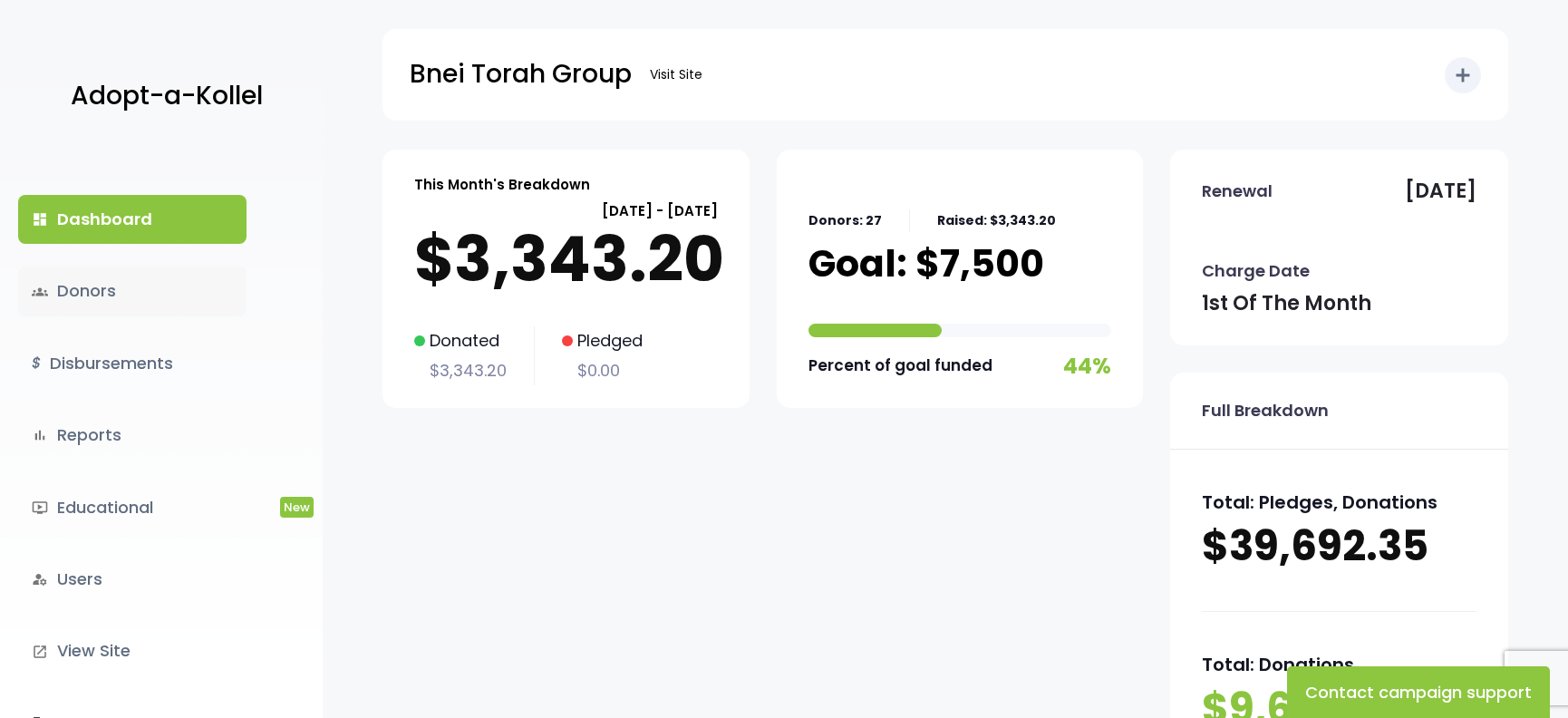
click at [133, 295] on link "groups Donors" at bounding box center [132, 290] width 228 height 49
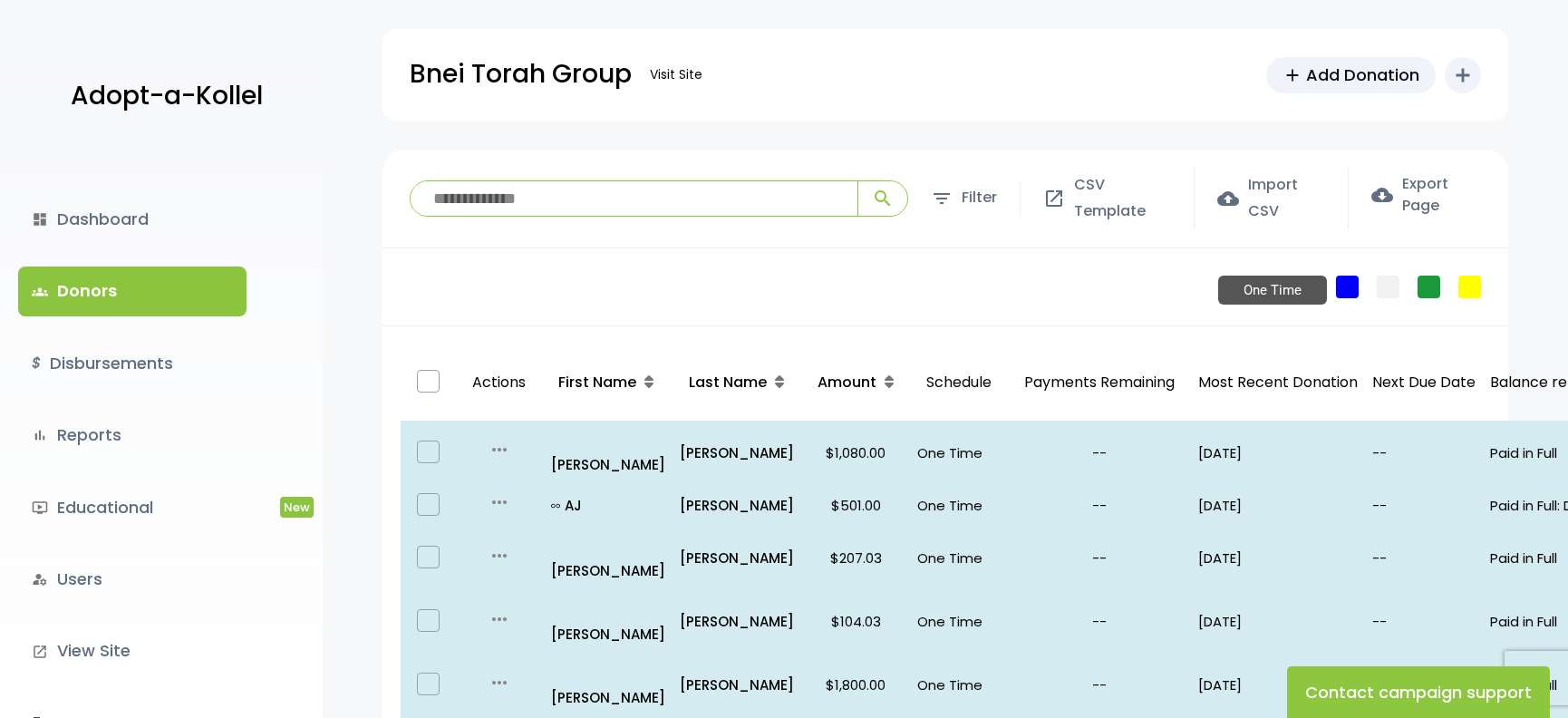
click at [1350, 284] on link "One Time" at bounding box center [1347, 287] width 23 height 23
click at [1435, 284] on link "Recurring" at bounding box center [1428, 287] width 23 height 23
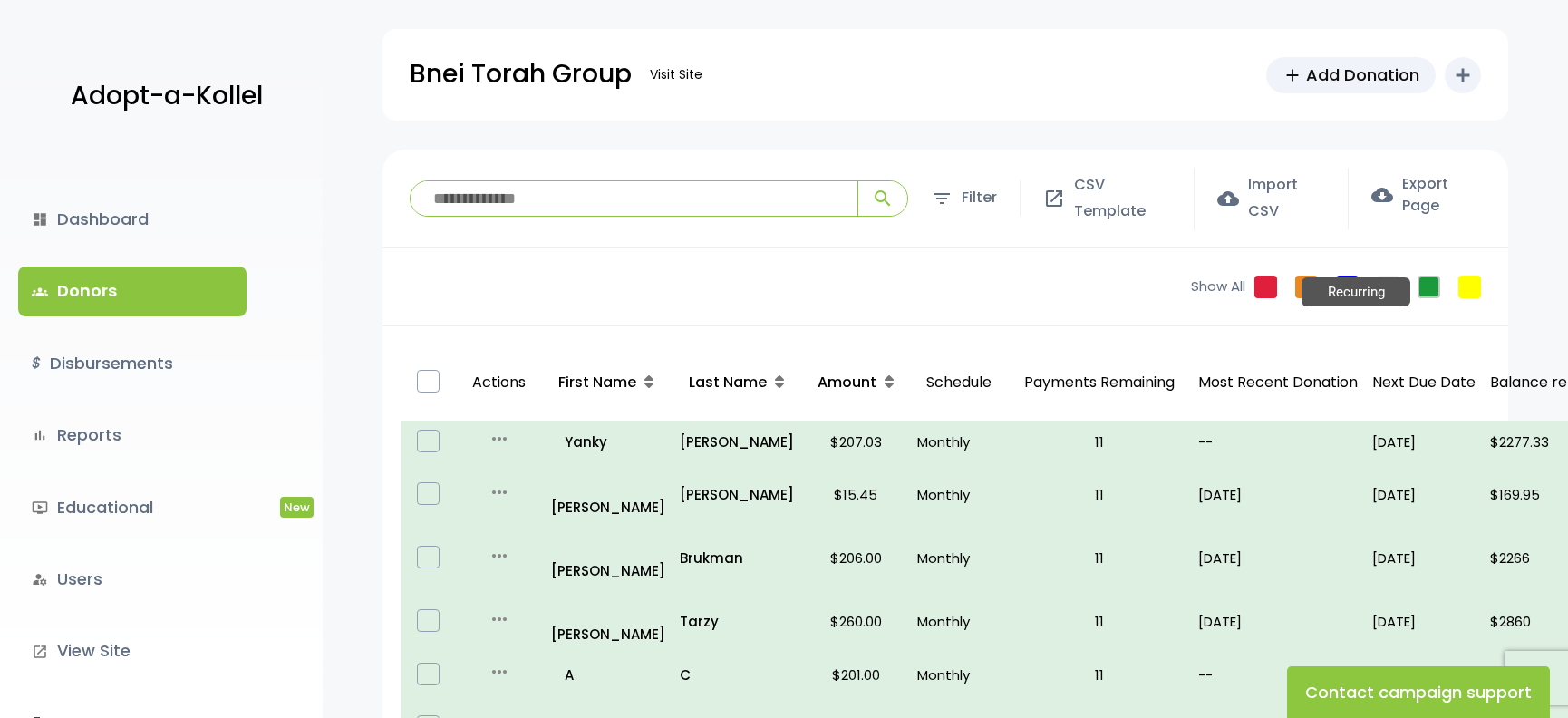
click at [1428, 276] on link "Recurring" at bounding box center [1428, 287] width 23 height 23
